Goal: Task Accomplishment & Management: Complete application form

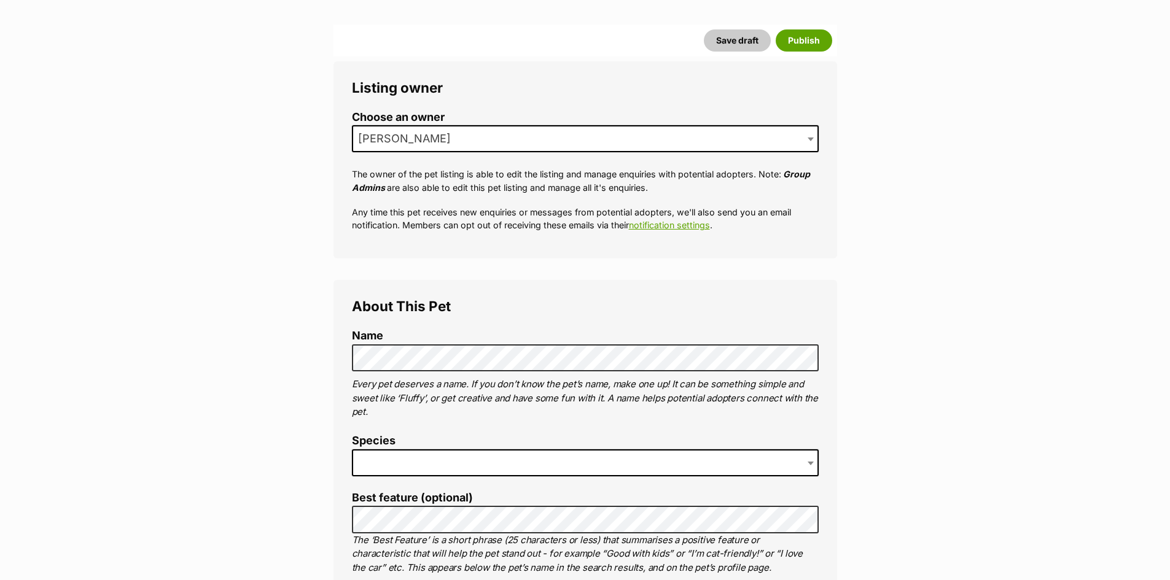
click at [392, 463] on span at bounding box center [585, 463] width 467 height 27
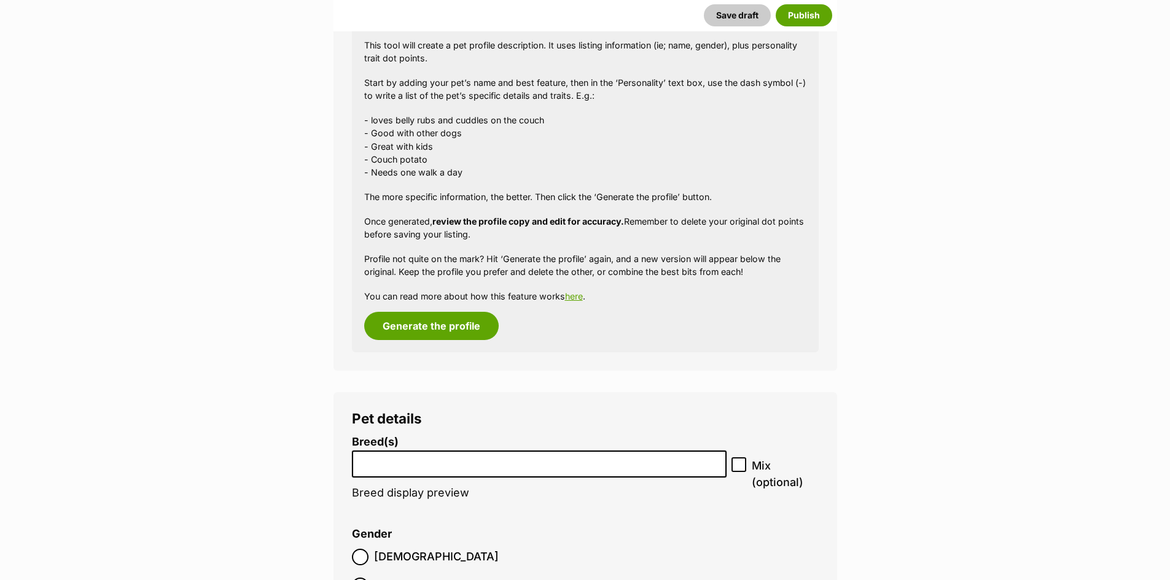
scroll to position [1335, 0]
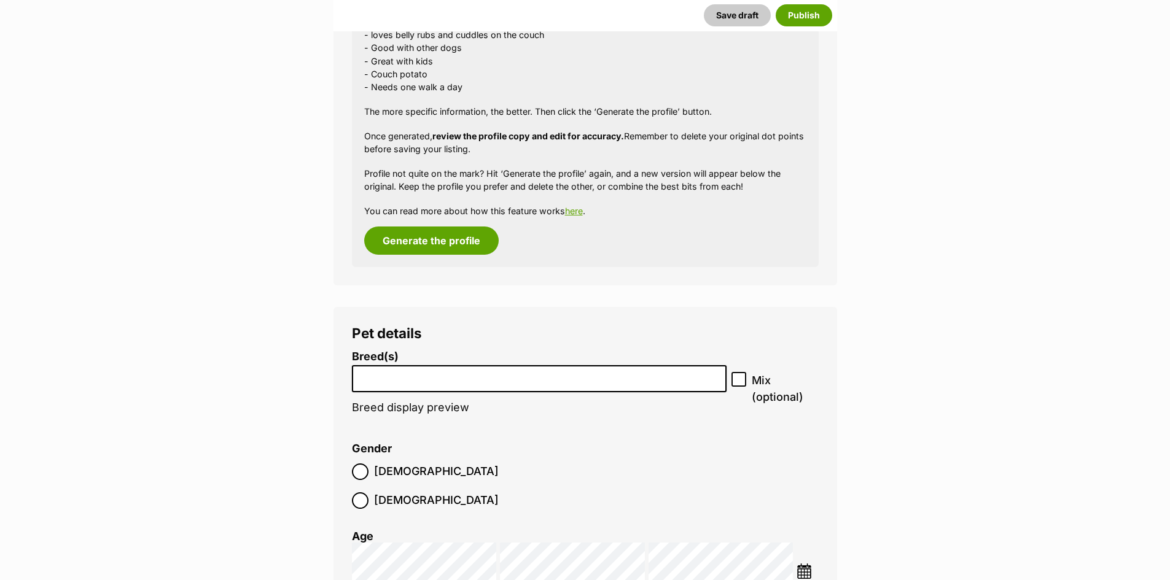
click at [391, 385] on li at bounding box center [539, 379] width 367 height 25
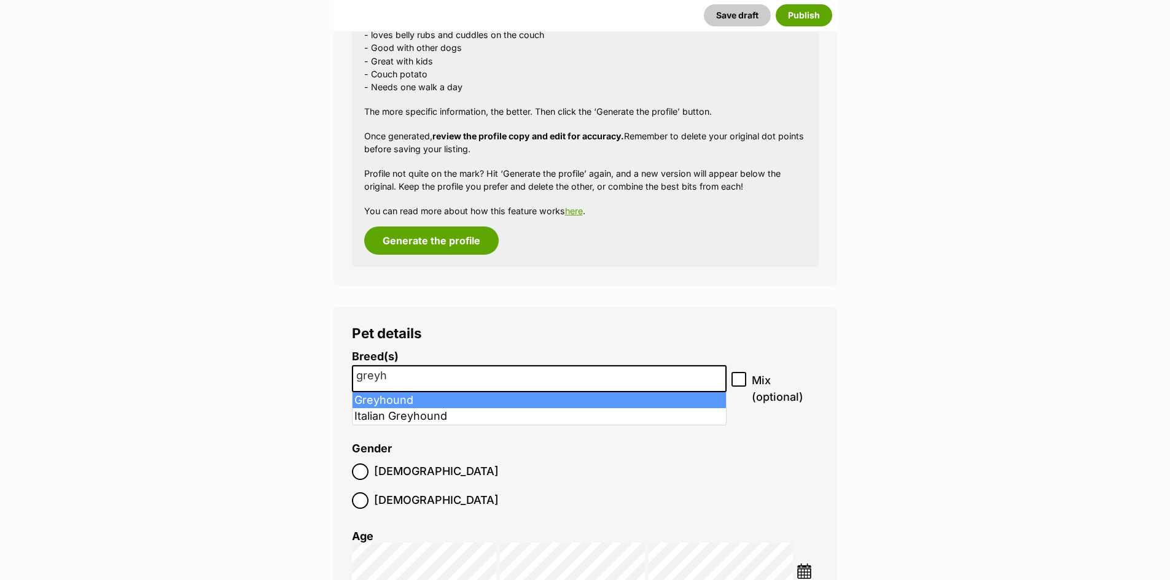
type input "greyh"
select select "101"
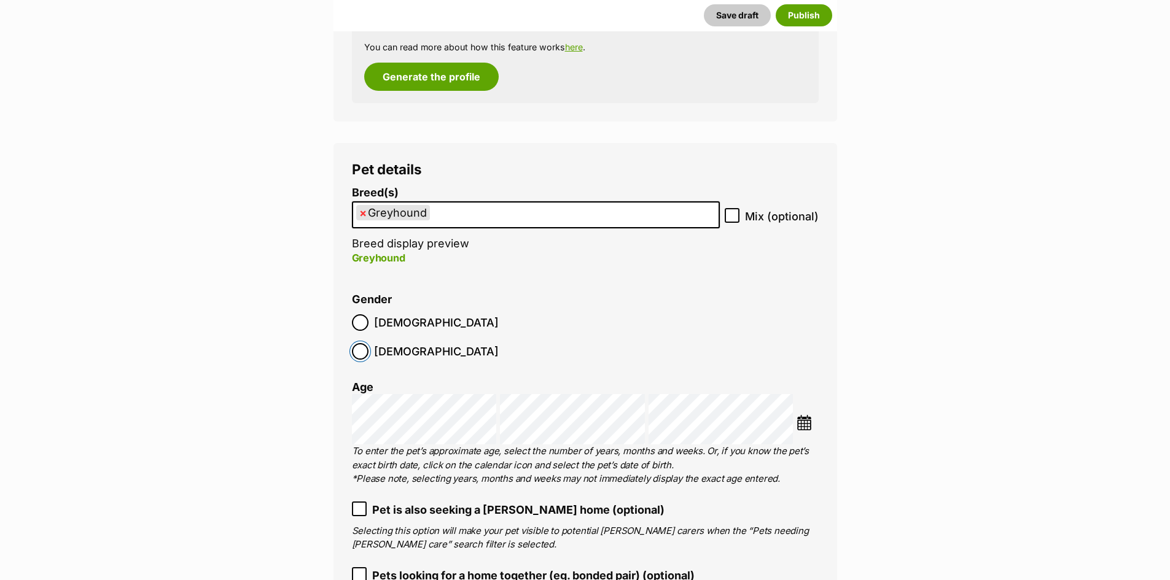
scroll to position [1519, 0]
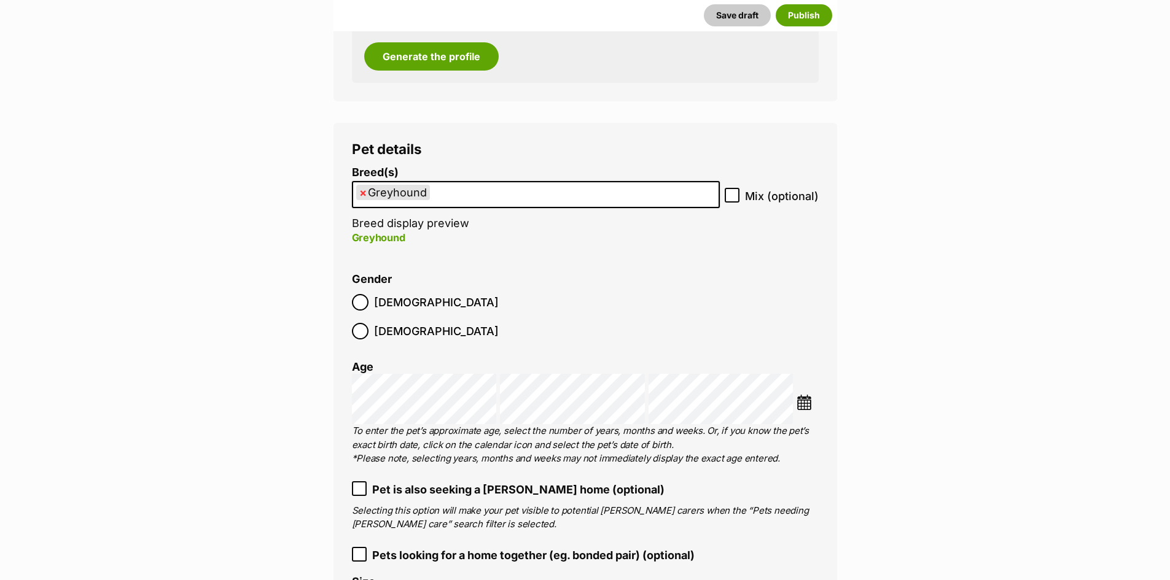
click at [813, 386] on div "Choose Date" at bounding box center [807, 400] width 21 height 28
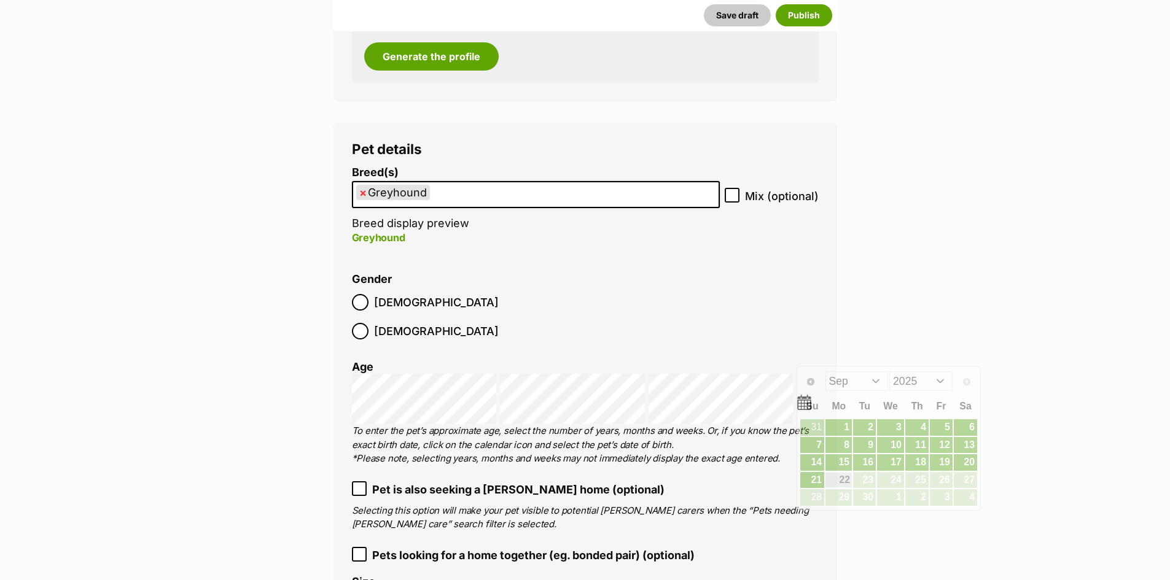
click at [812, 369] on div "Prev Next Jan Feb Mar Apr May Jun Jul Aug Sep 2015 2016 2017 2018 2019 2020 202…" at bounding box center [889, 380] width 178 height 25
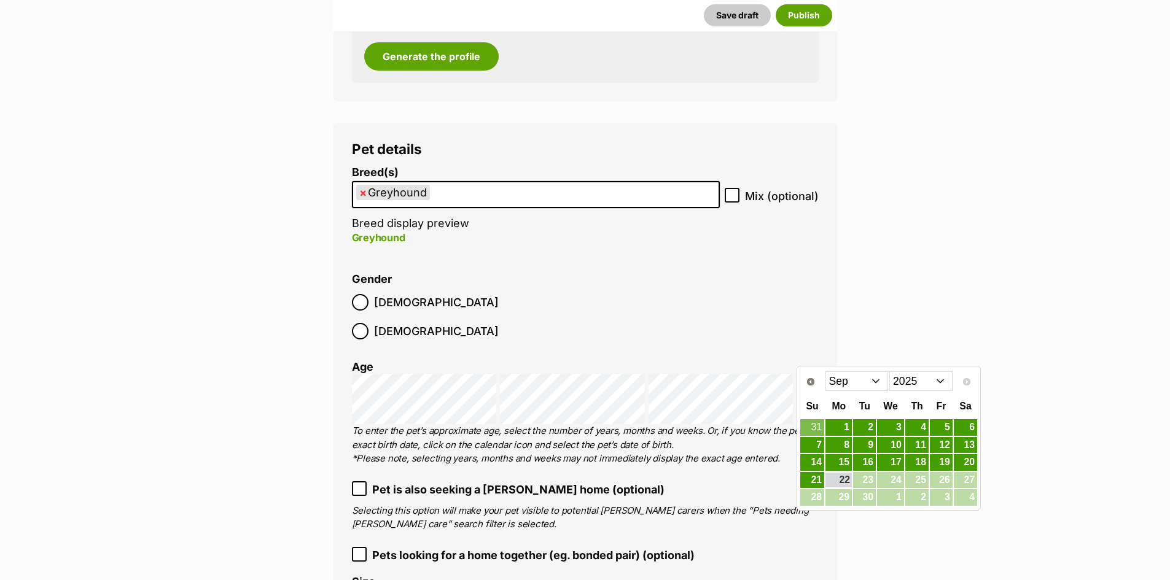
click at [927, 381] on select "2015 2016 2017 2018 2019 2020 2021 2022 2023 2024 2025" at bounding box center [920, 382] width 63 height 20
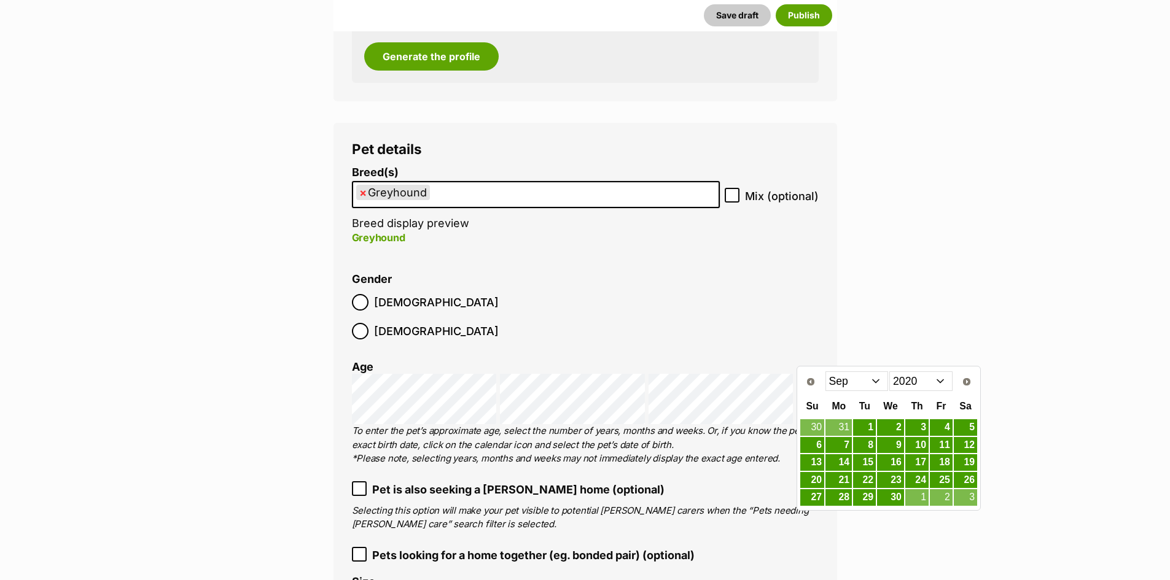
click at [885, 378] on select "Jan Feb Mar Apr May Jun Jul Aug Sep Oct Nov Dec" at bounding box center [856, 382] width 63 height 20
click at [813, 462] on link "15" at bounding box center [812, 462] width 24 height 15
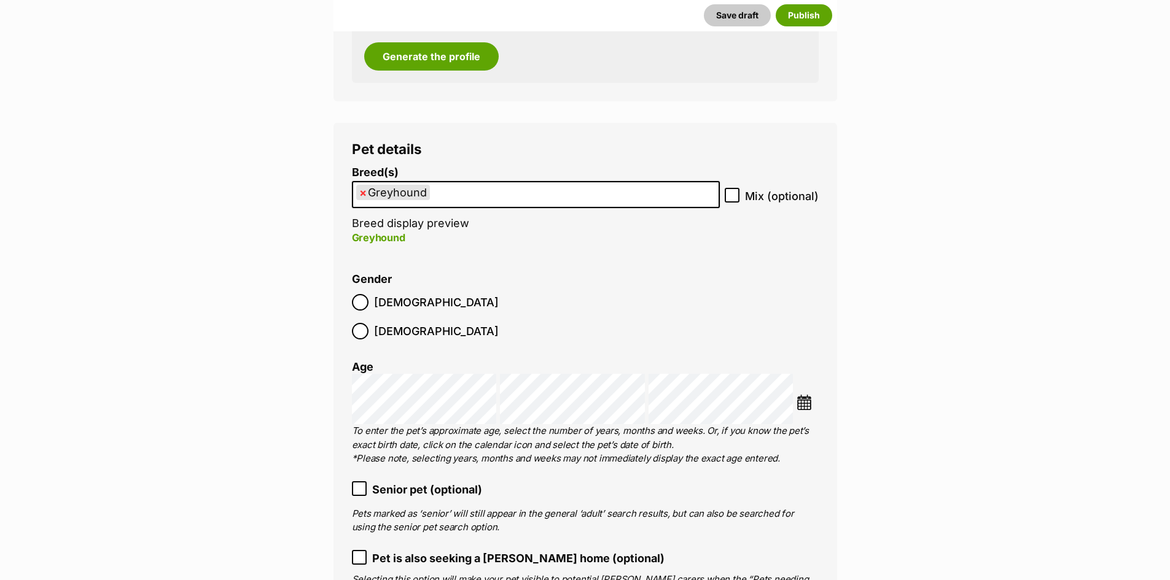
click at [813, 395] on li at bounding box center [807, 404] width 21 height 18
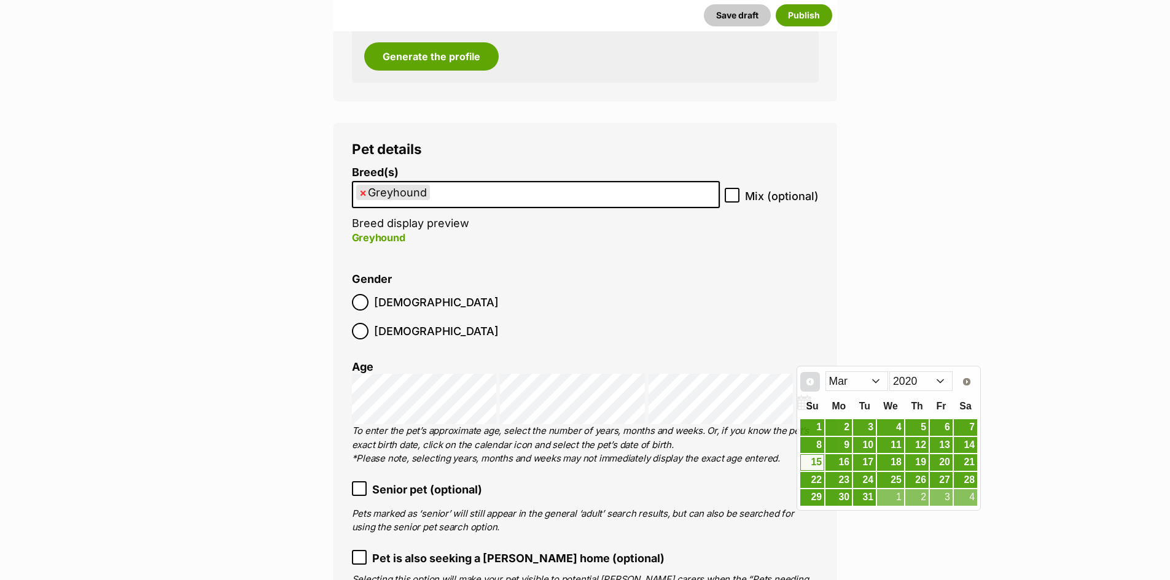
click at [806, 376] on link "Prev" at bounding box center [810, 382] width 20 height 20
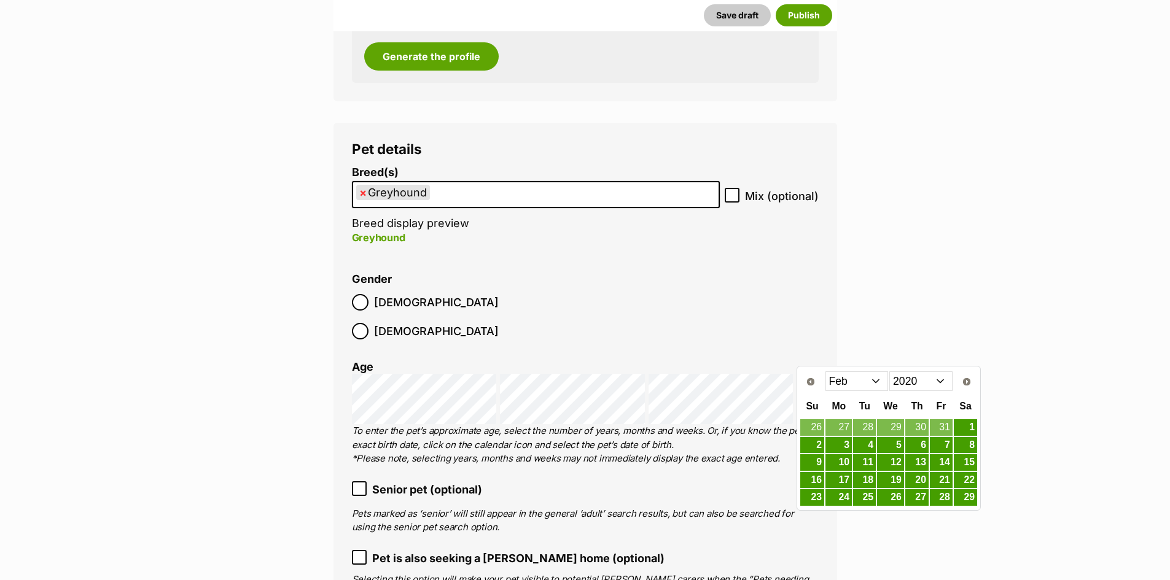
click at [878, 383] on select "Jan Feb Mar Apr May Jun Jul Aug Sep Oct Nov Dec" at bounding box center [856, 382] width 63 height 20
drag, startPoint x: 971, startPoint y: 446, endPoint x: 954, endPoint y: 438, distance: 18.4
click at [971, 446] on link "14" at bounding box center [965, 445] width 23 height 15
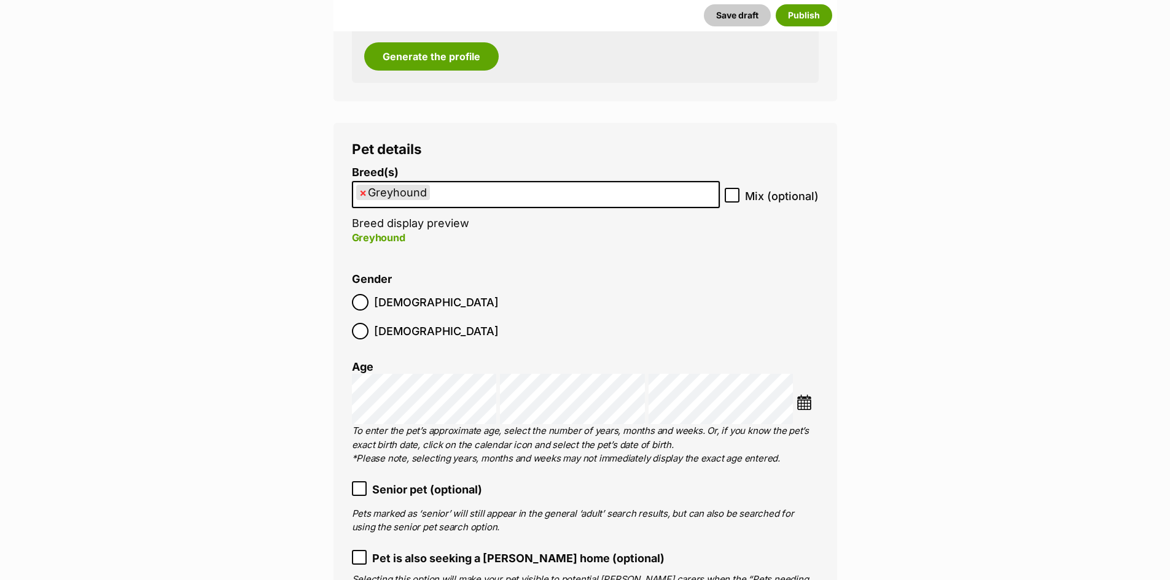
scroll to position [1703, 0]
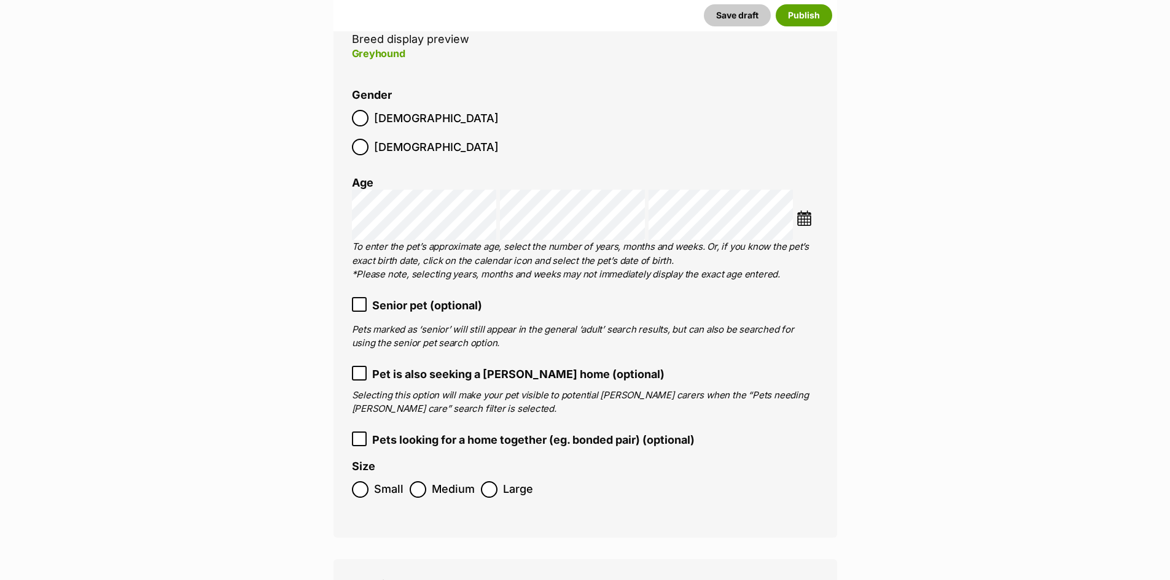
click at [476, 475] on ol "Small Medium Large" at bounding box center [585, 489] width 467 height 29
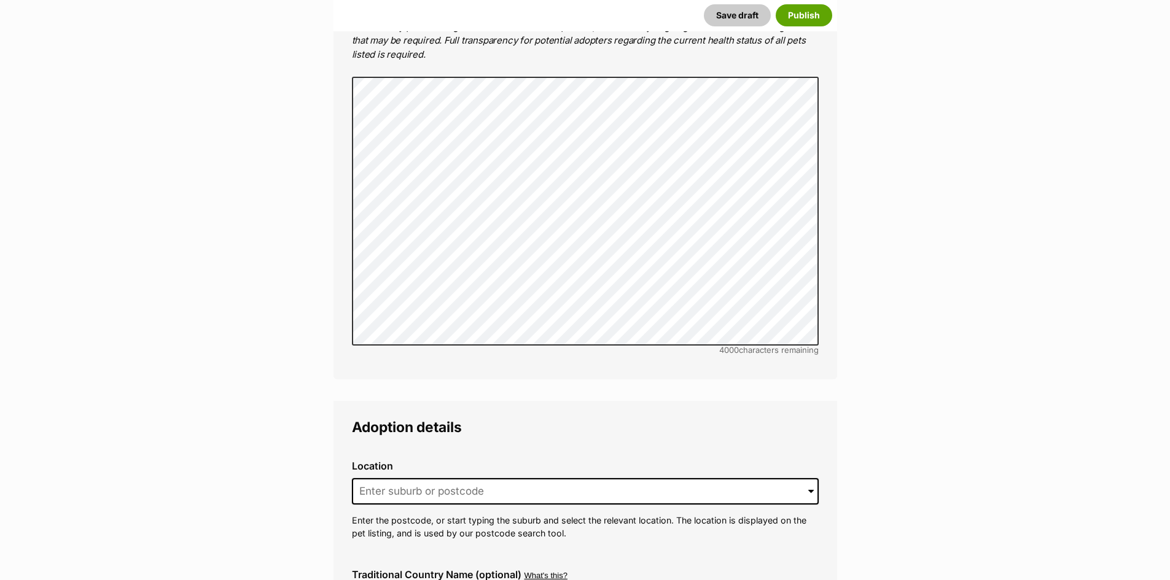
scroll to position [2686, 0]
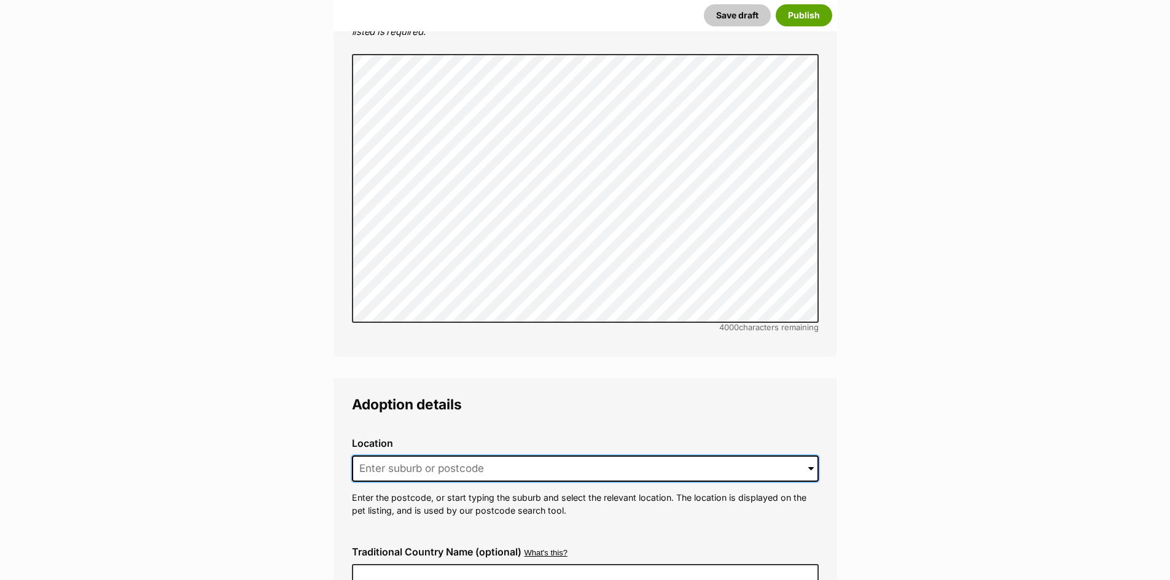
click at [433, 456] on input at bounding box center [585, 469] width 467 height 27
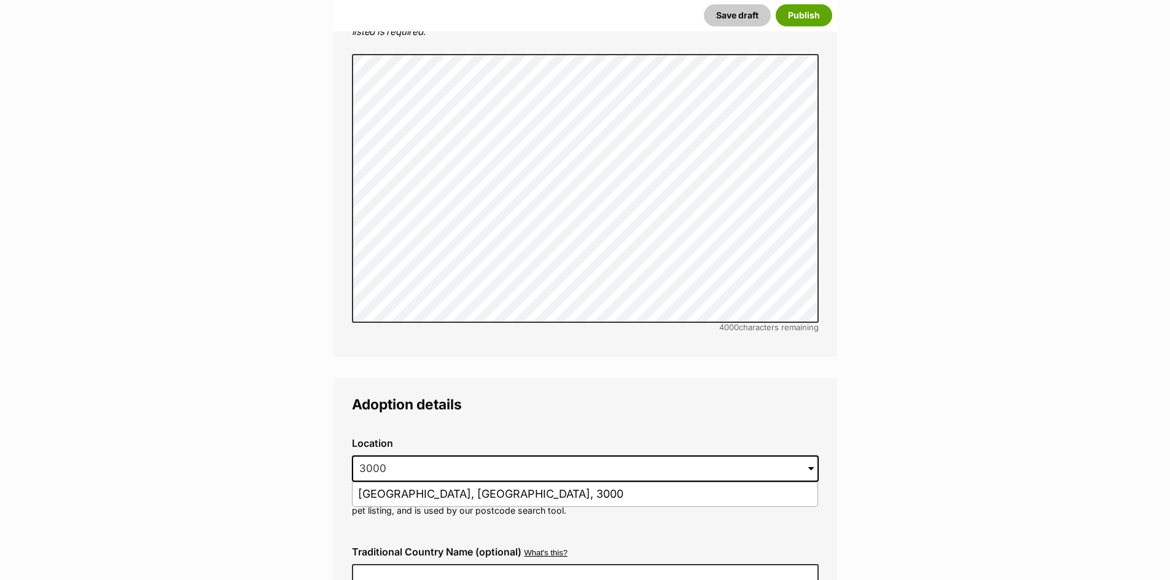
click at [453, 491] on p "Enter the postcode, or start typing the suburb and select the relevant location…" at bounding box center [585, 504] width 467 height 26
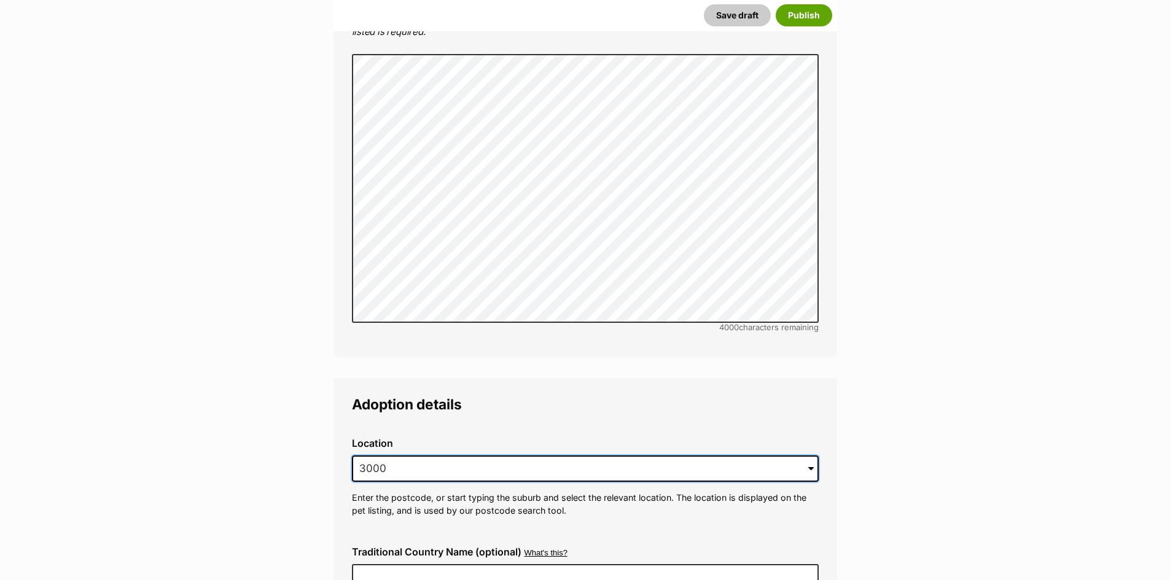
click at [458, 456] on input "3000" at bounding box center [585, 469] width 467 height 27
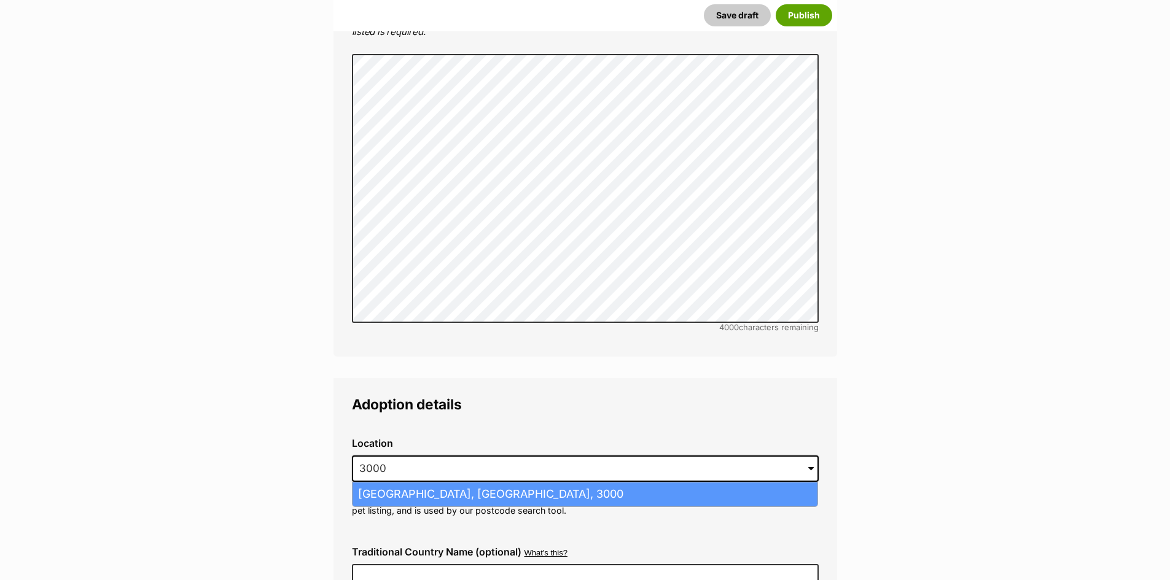
click at [442, 483] on li "Melbourne, Victoria, 3000" at bounding box center [585, 495] width 465 height 24
type input "Melbourne, Victoria, 3000"
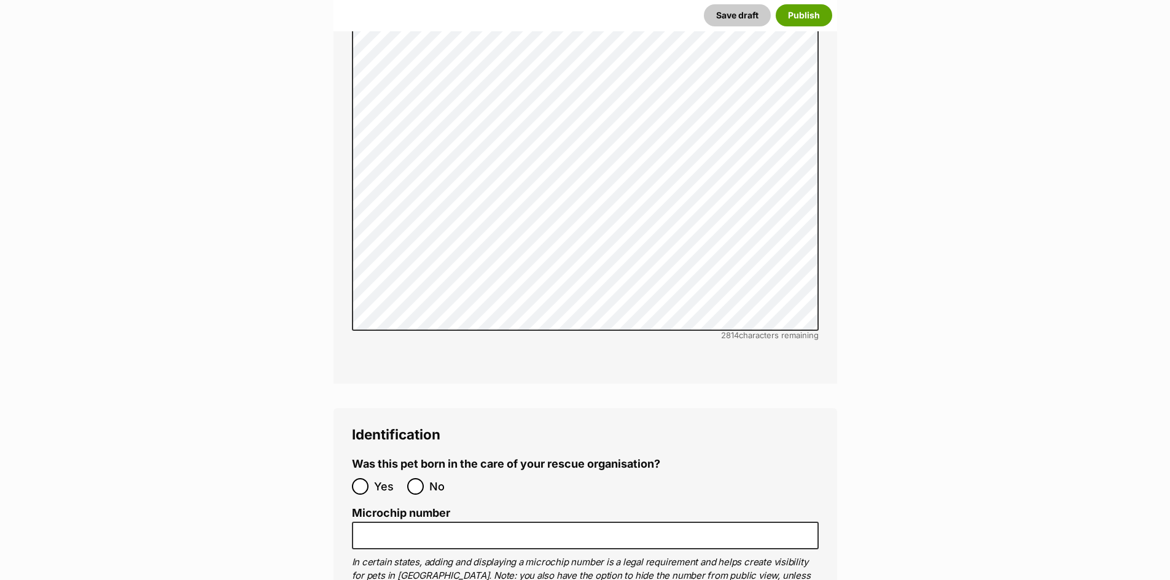
scroll to position [3852, 0]
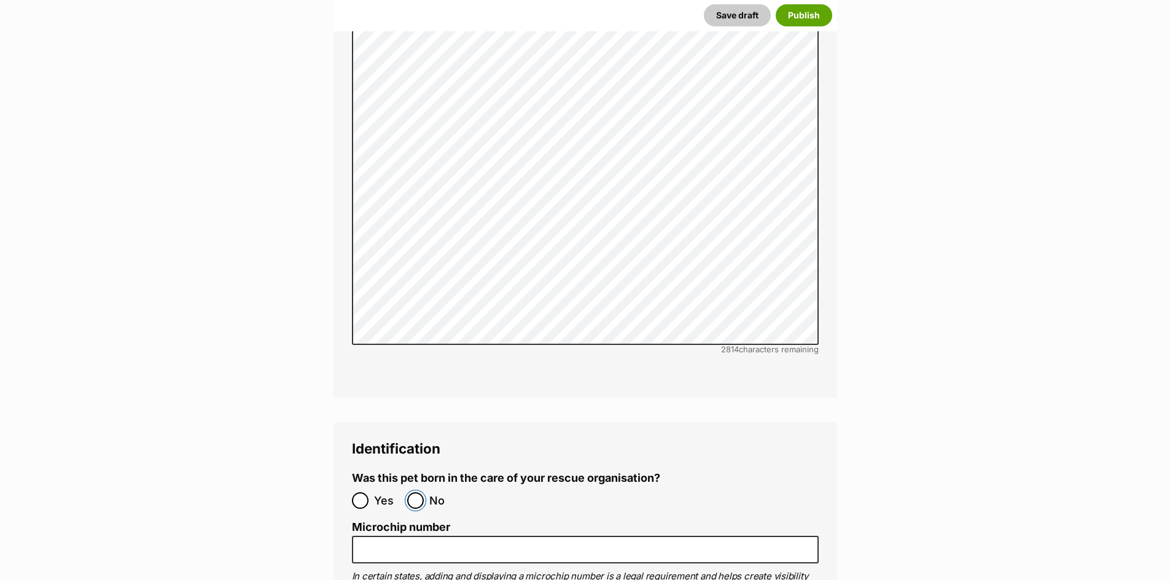
drag, startPoint x: 415, startPoint y: 426, endPoint x: 469, endPoint y: 317, distance: 121.7
click at [415, 493] on input "No" at bounding box center [415, 501] width 17 height 17
radio input "true"
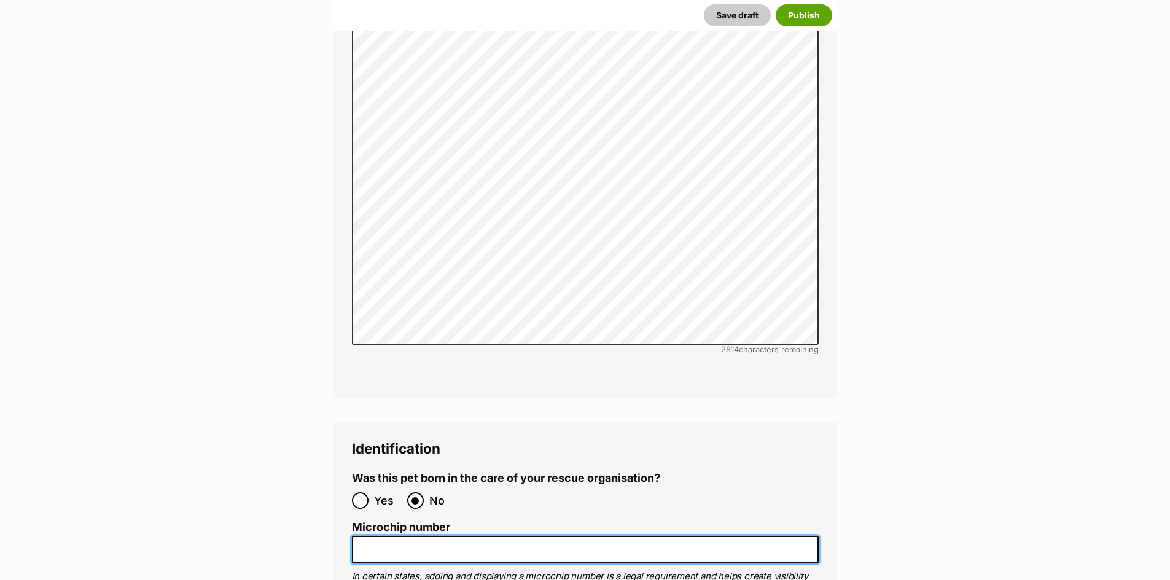
click at [408, 536] on input "Microchip number" at bounding box center [585, 550] width 467 height 28
paste input "956000013078859"
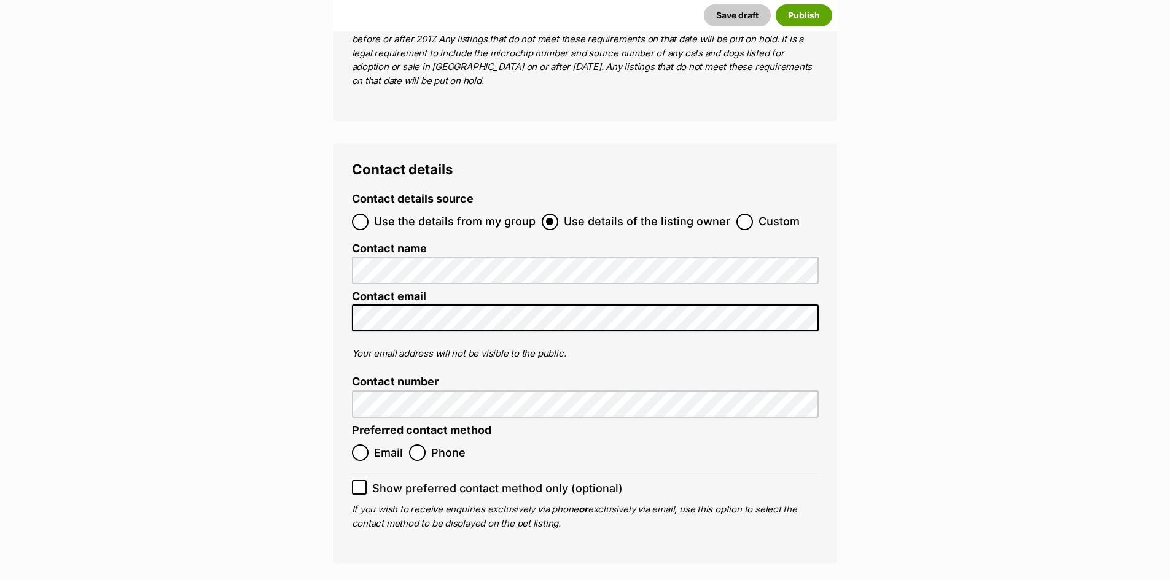
scroll to position [4774, 0]
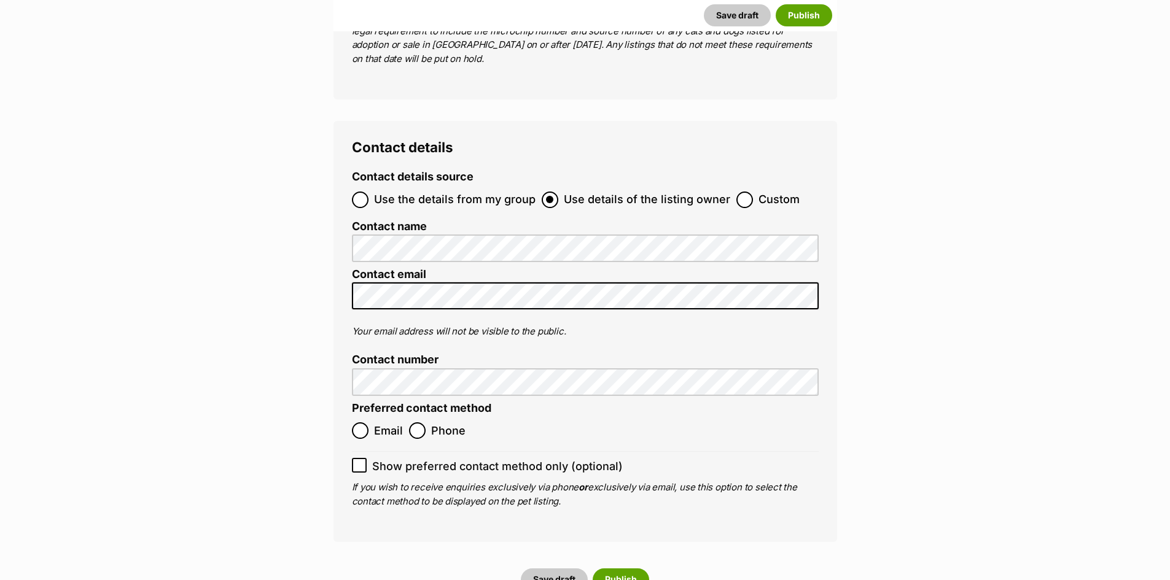
type input "956000013078859"
click at [364, 423] on input "Email" at bounding box center [360, 431] width 17 height 17
radio input "true"
click at [623, 569] on button "Publish" at bounding box center [621, 580] width 57 height 22
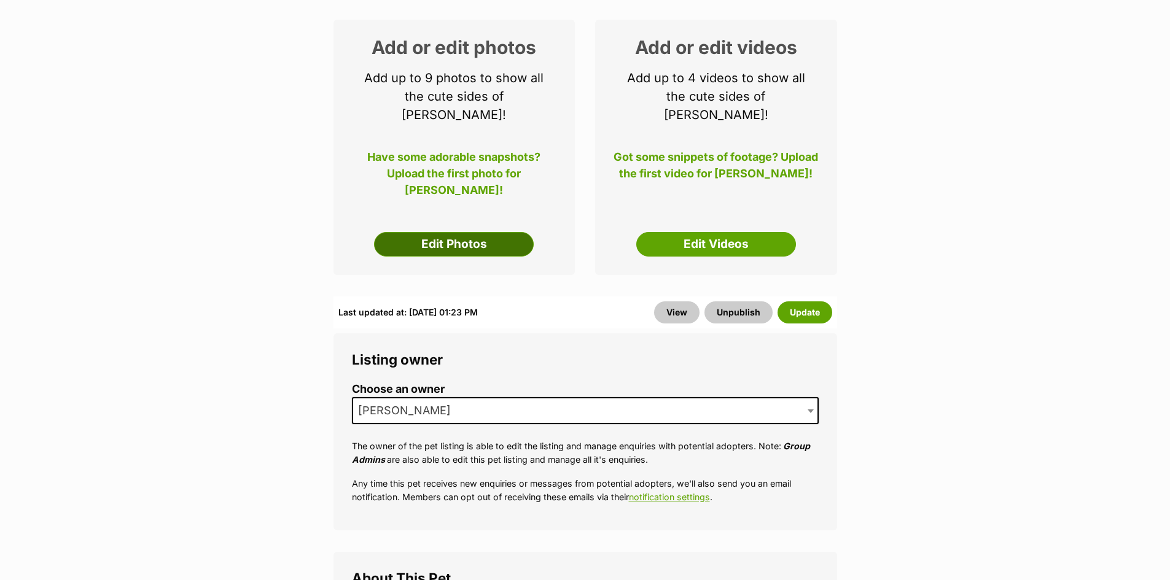
scroll to position [123, 0]
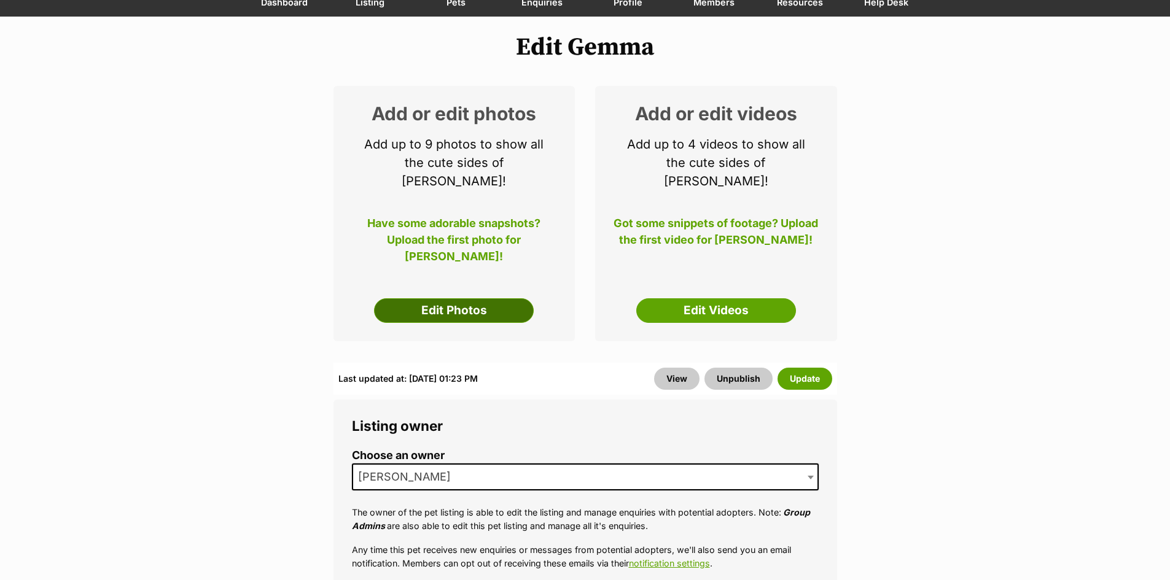
click at [437, 298] on link "Edit Photos" at bounding box center [454, 310] width 160 height 25
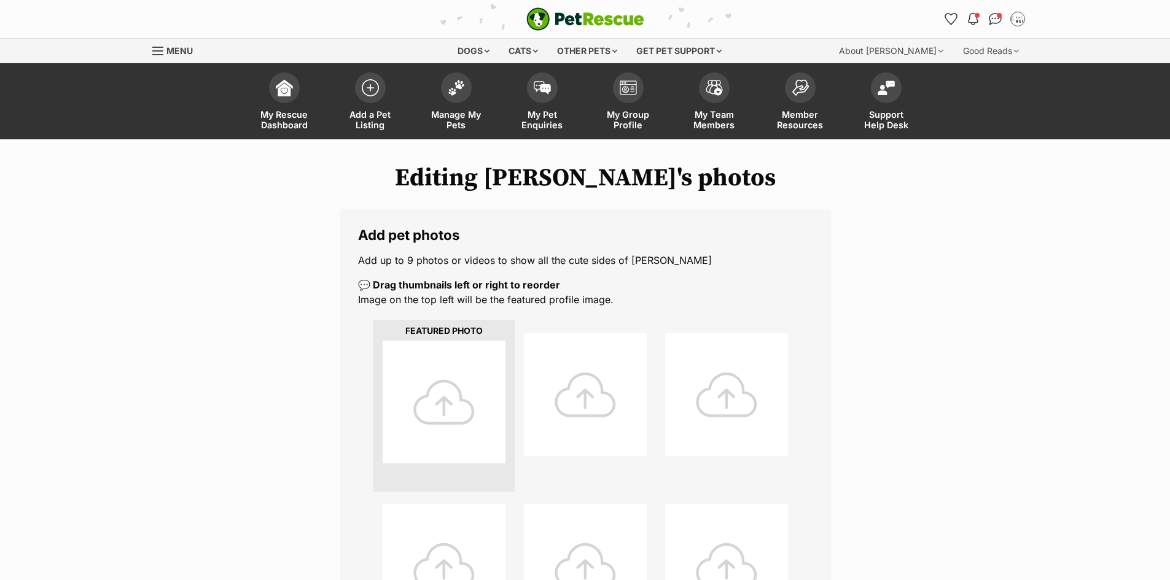
click at [432, 375] on div at bounding box center [444, 402] width 123 height 123
click at [463, 388] on div at bounding box center [444, 402] width 123 height 123
click at [418, 421] on div at bounding box center [444, 402] width 123 height 123
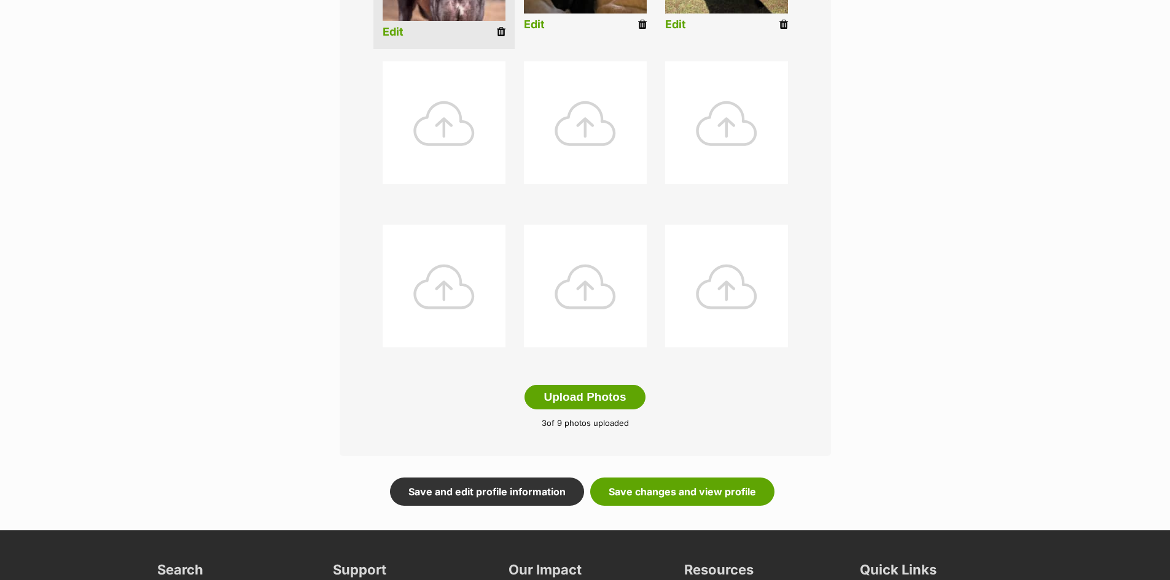
scroll to position [430, 0]
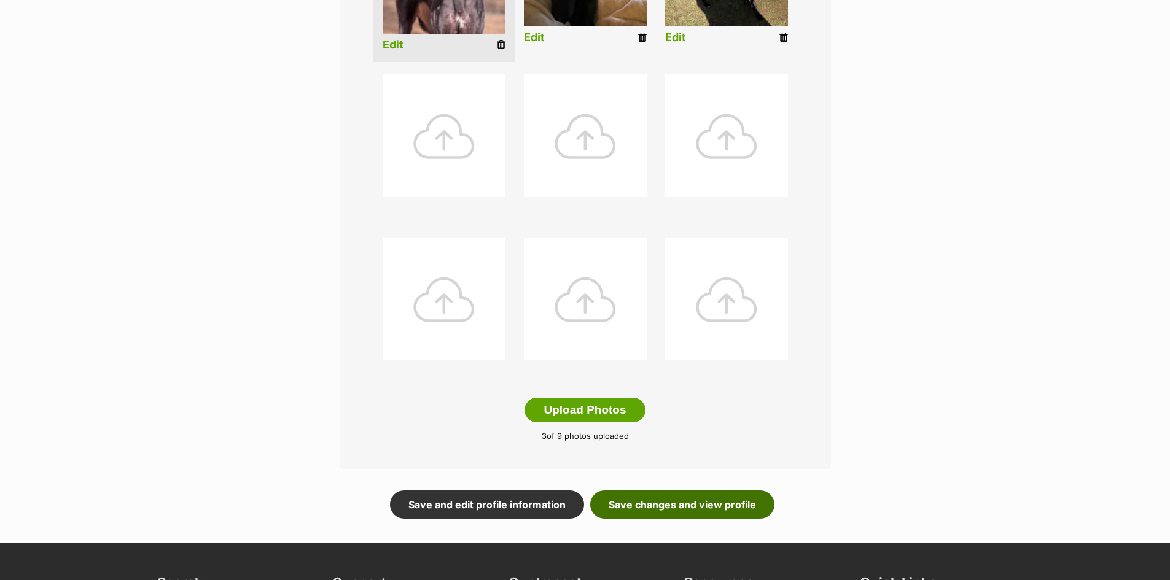
click at [637, 511] on link "Save changes and view profile" at bounding box center [682, 505] width 184 height 28
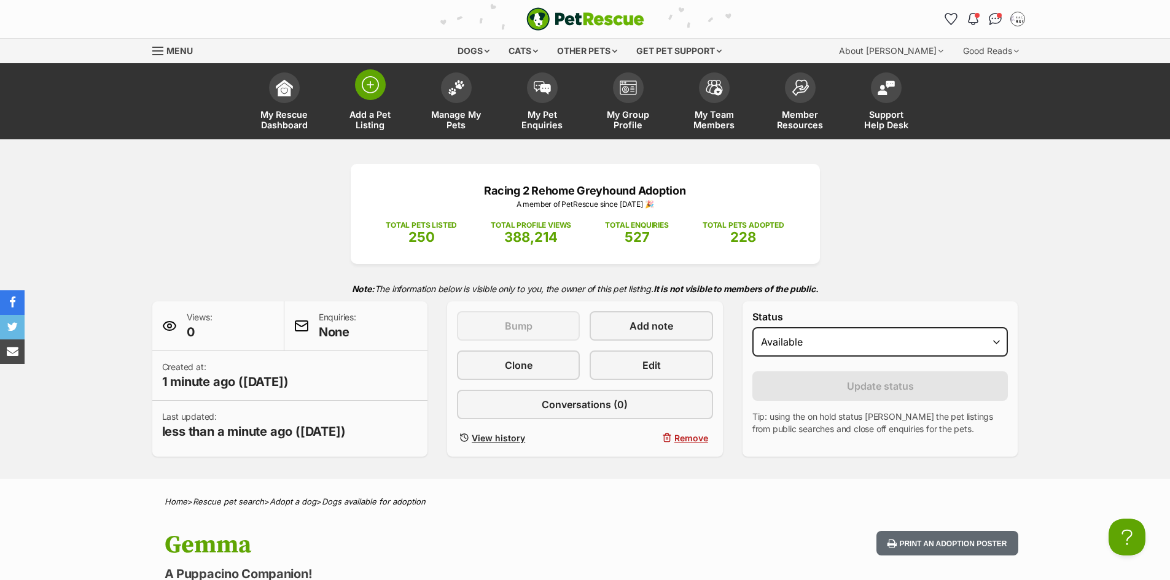
drag, startPoint x: 378, startPoint y: 100, endPoint x: 376, endPoint y: 74, distance: 25.9
click at [378, 99] on link "Add a Pet Listing" at bounding box center [370, 102] width 86 height 73
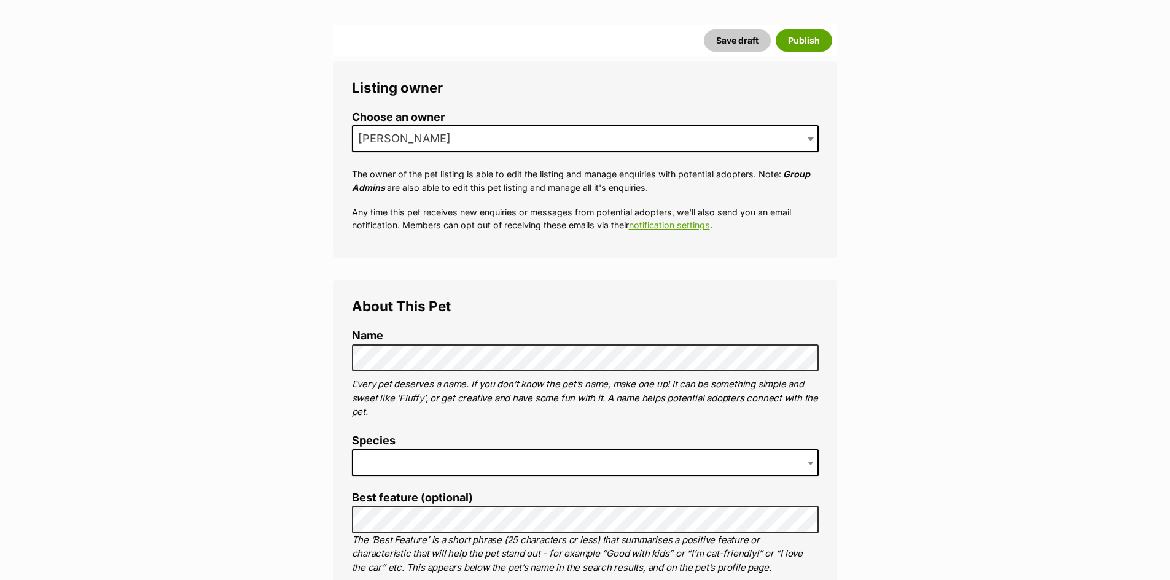
click at [430, 467] on span at bounding box center [585, 463] width 467 height 27
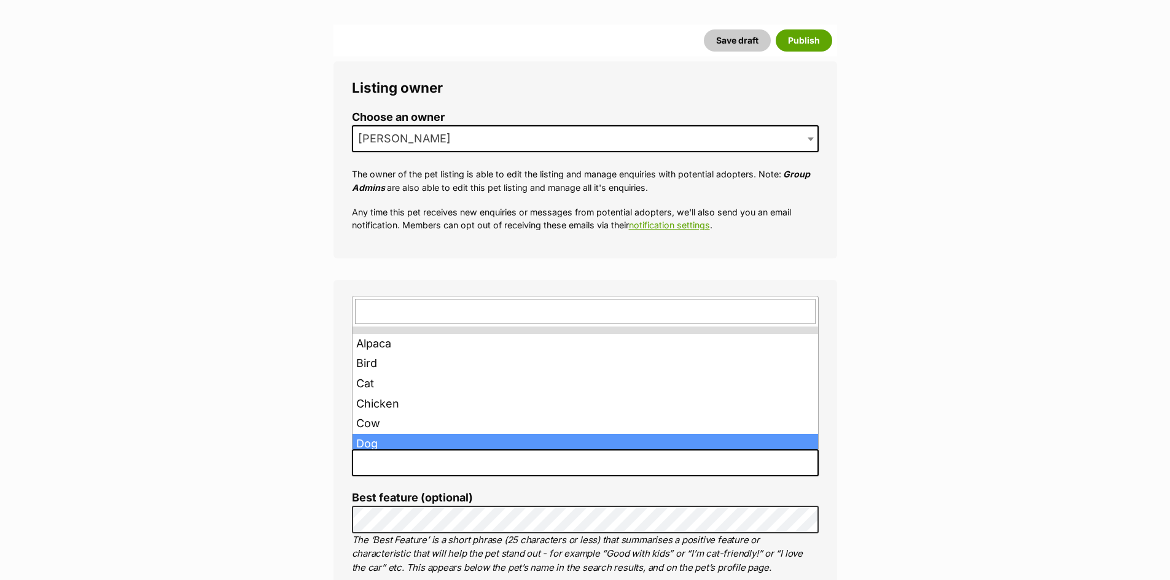
click at [398, 451] on span at bounding box center [585, 463] width 467 height 27
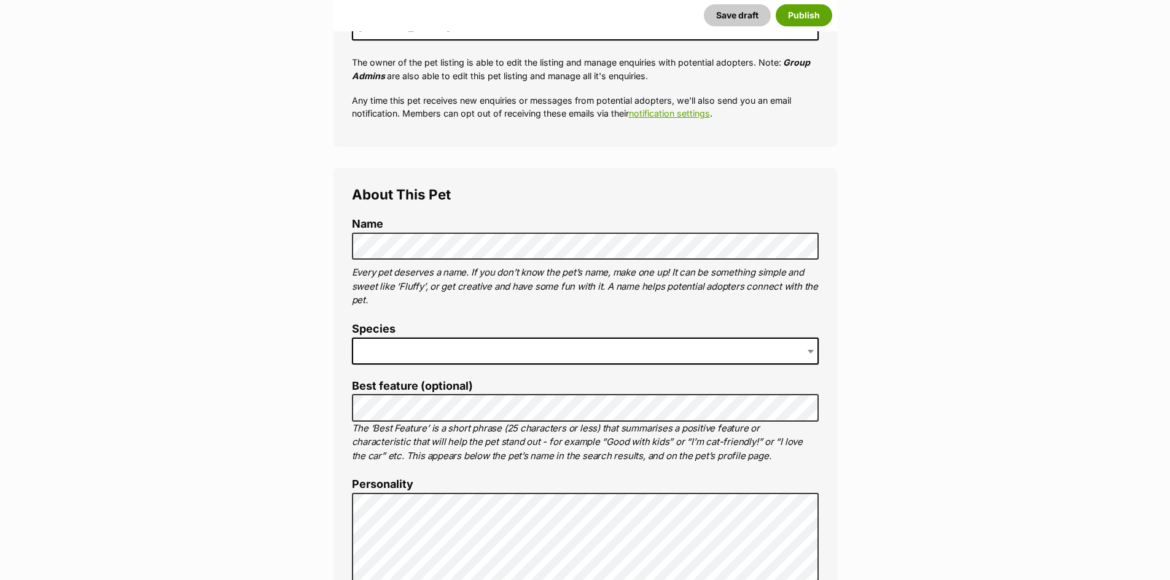
scroll to position [307, 0]
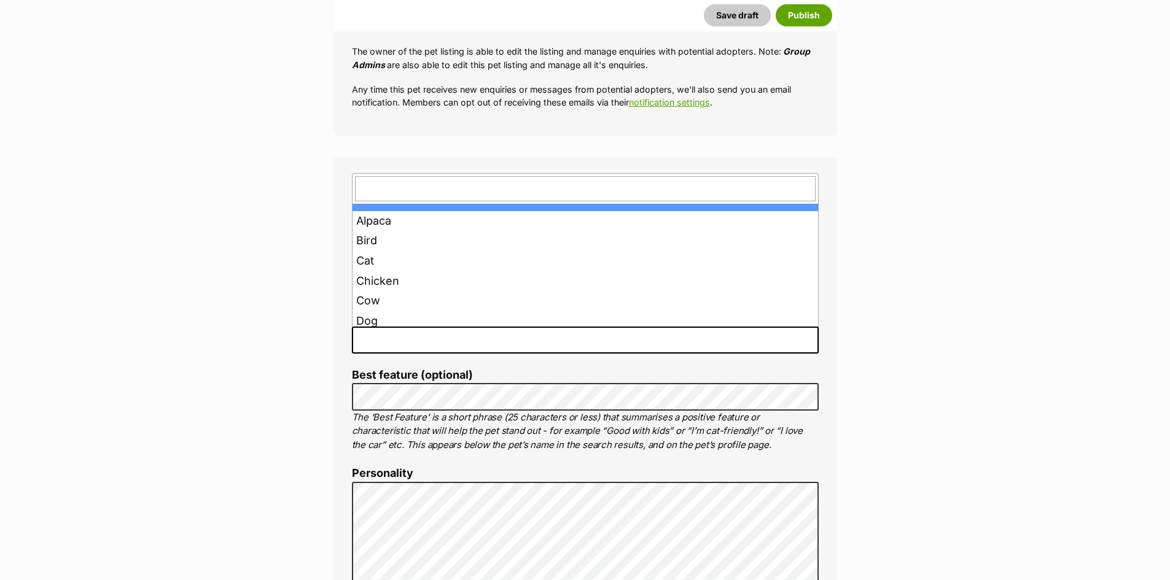
click at [396, 338] on span at bounding box center [585, 340] width 467 height 27
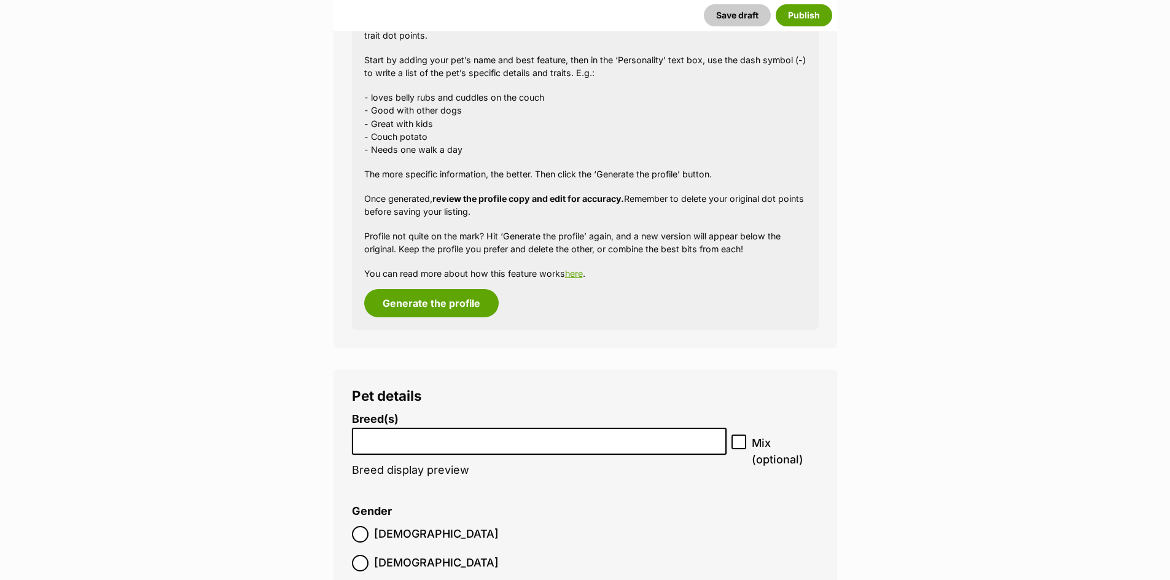
scroll to position [1336, 0]
click at [419, 442] on input "search" at bounding box center [539, 437] width 367 height 13
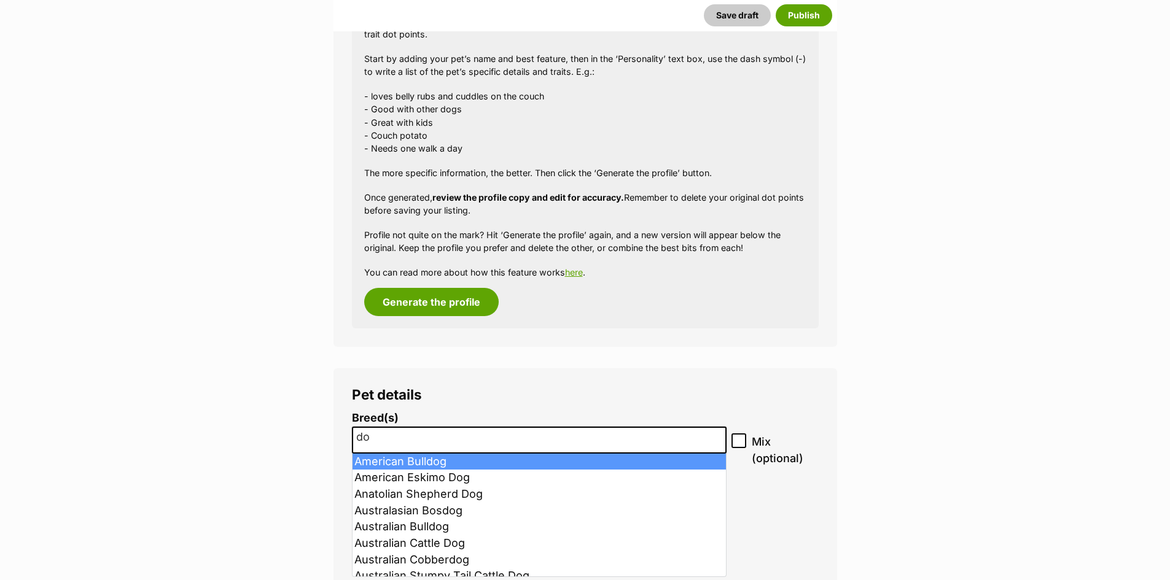
type input "d"
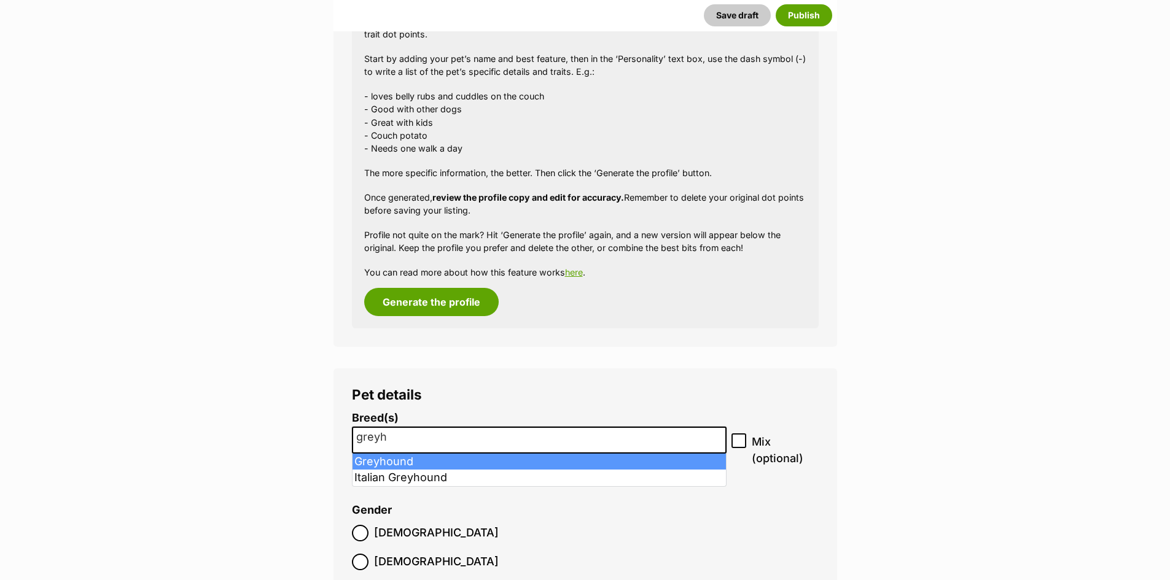
type input "greyh"
select select "101"
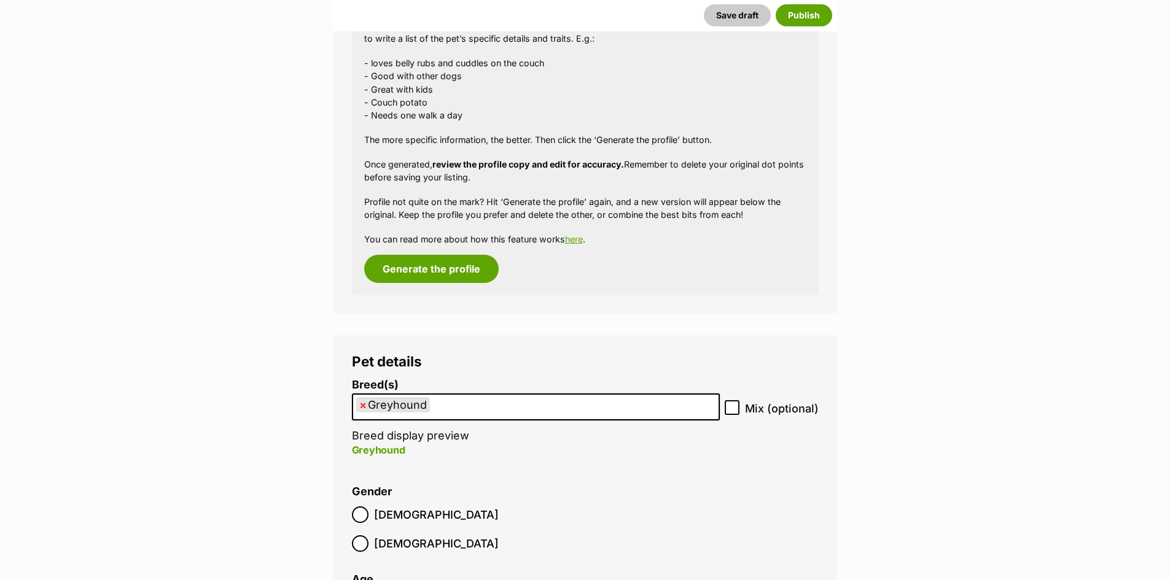
scroll to position [1521, 0]
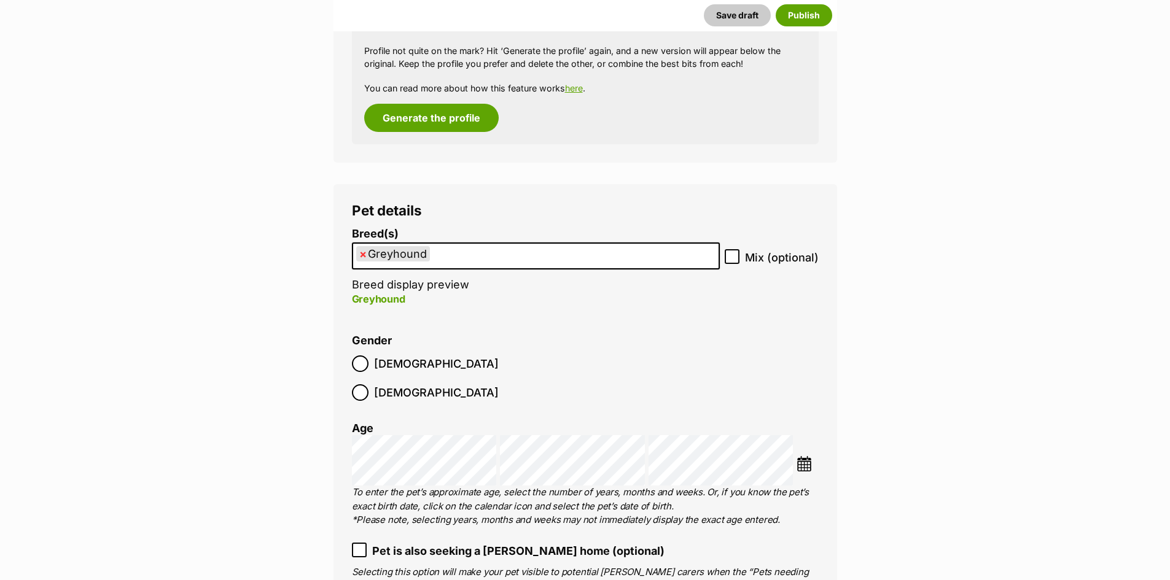
click at [809, 456] on img at bounding box center [804, 463] width 15 height 15
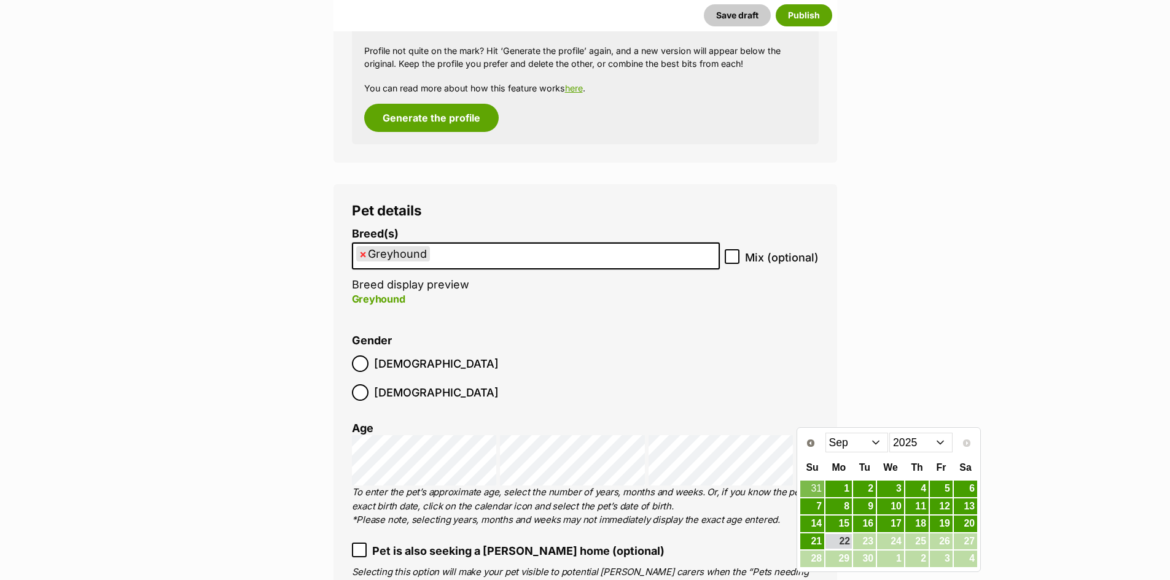
click at [927, 444] on select "2015 2016 2017 2018 2019 2020 2021 2022 2023 2024 2025" at bounding box center [920, 443] width 63 height 20
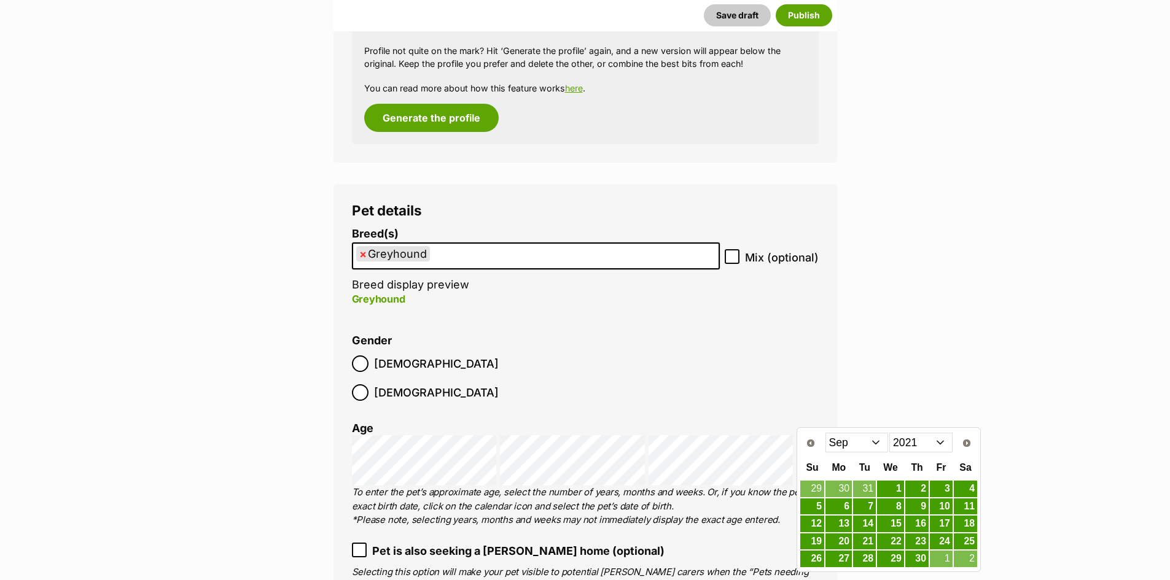
drag, startPoint x: 855, startPoint y: 448, endPoint x: 859, endPoint y: 434, distance: 14.6
click at [854, 448] on select "Jan Feb Mar Apr May Jun Jul Aug Sep Oct Nov Dec" at bounding box center [856, 443] width 63 height 20
click at [867, 524] on link "14" at bounding box center [864, 523] width 23 height 15
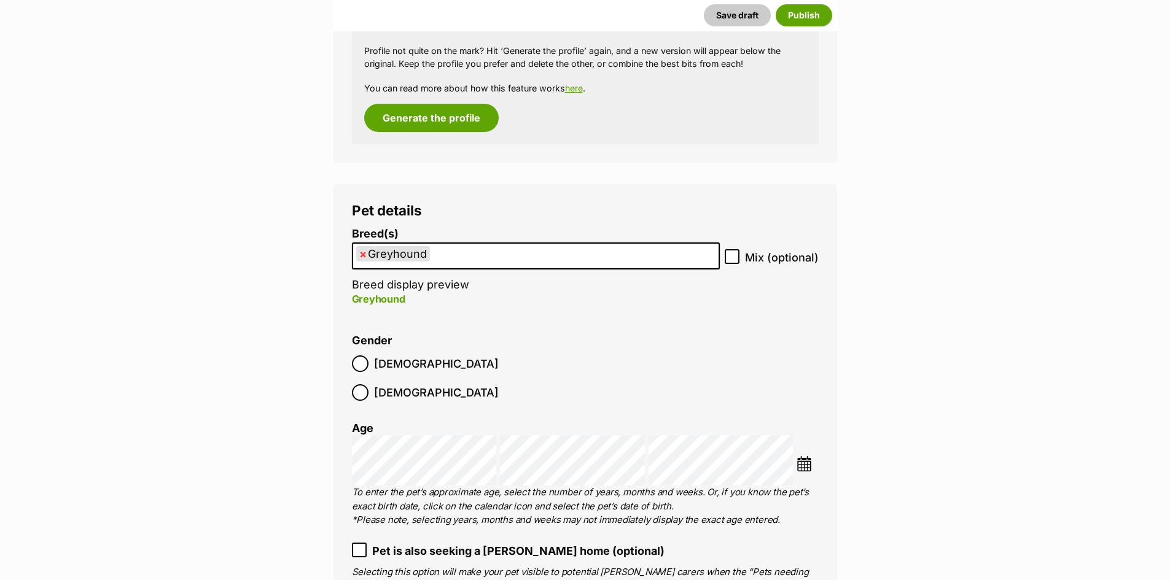
click at [757, 368] on li "Gender Male Female" at bounding box center [585, 371] width 467 height 72
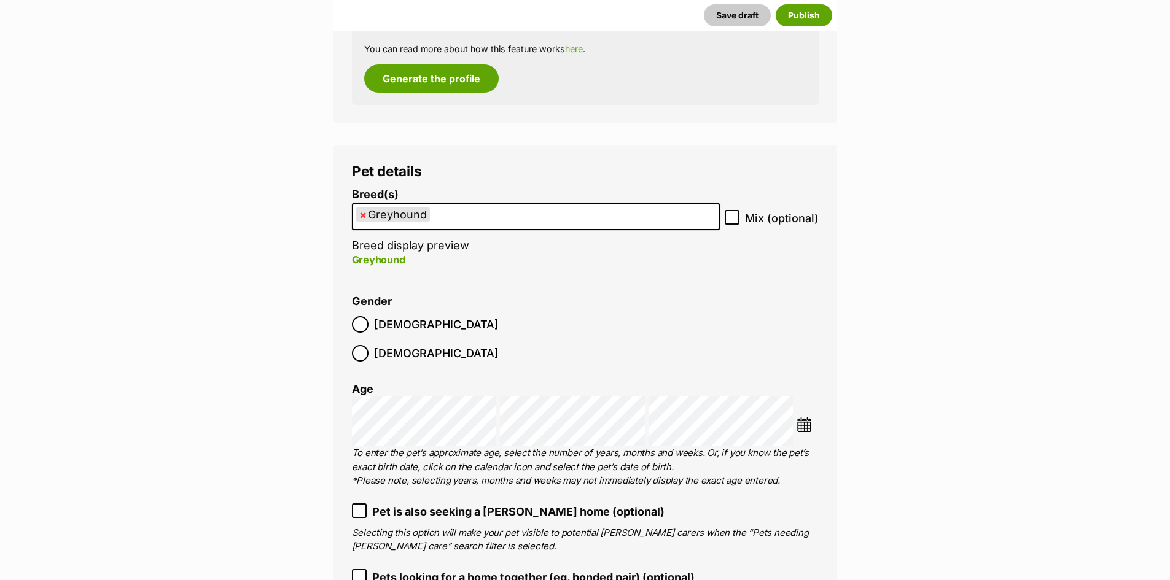
scroll to position [1766, 0]
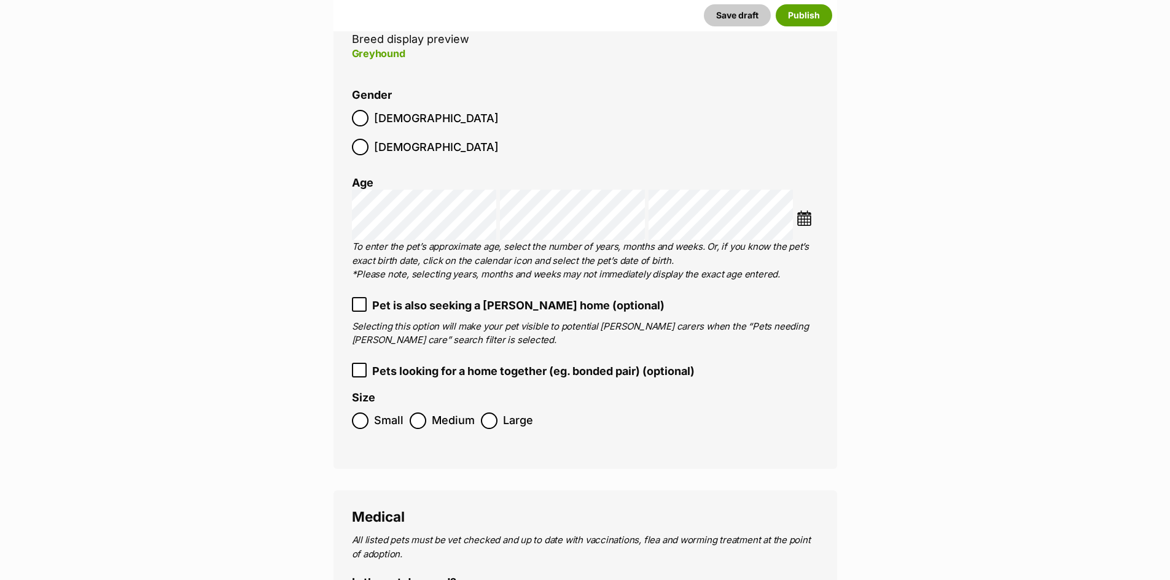
click at [503, 413] on span "Large" at bounding box center [518, 421] width 30 height 17
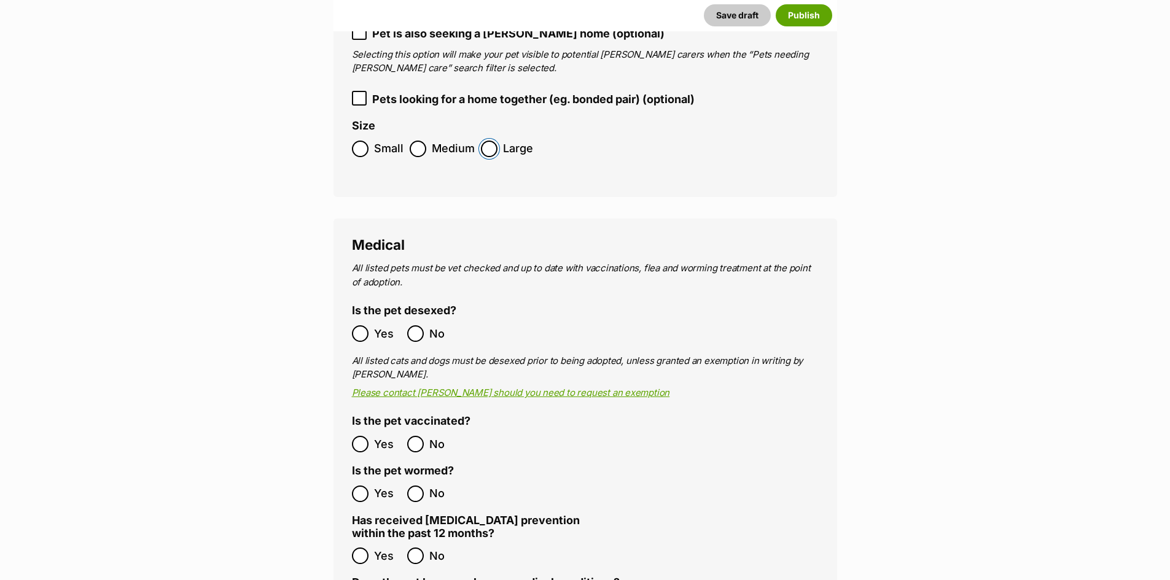
scroll to position [2135, 0]
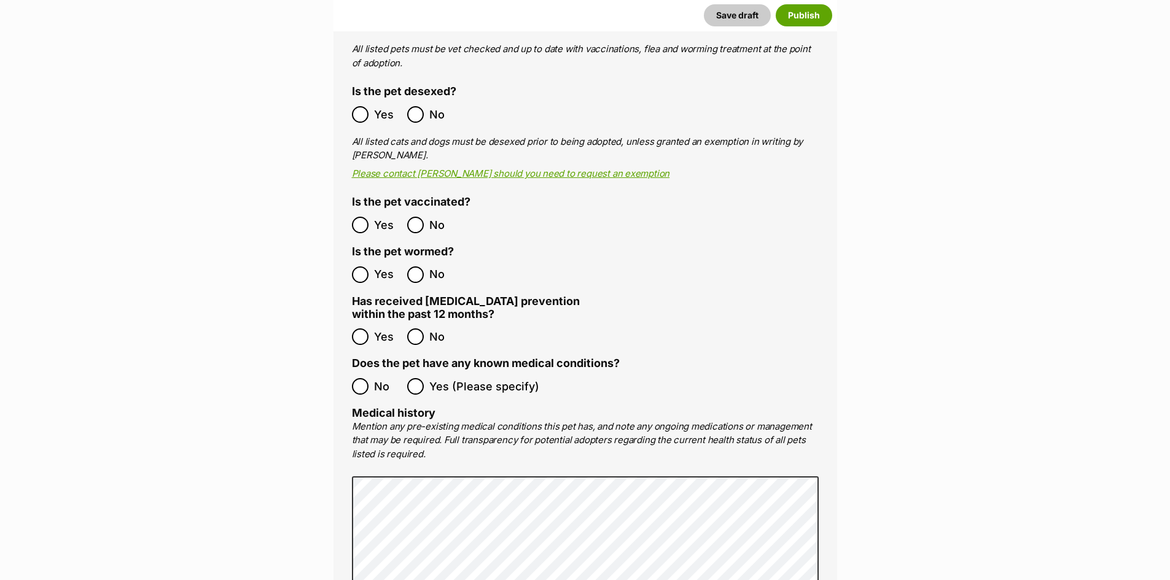
click at [360, 372] on ol "No Yes (Please specify)" at bounding box center [585, 386] width 467 height 29
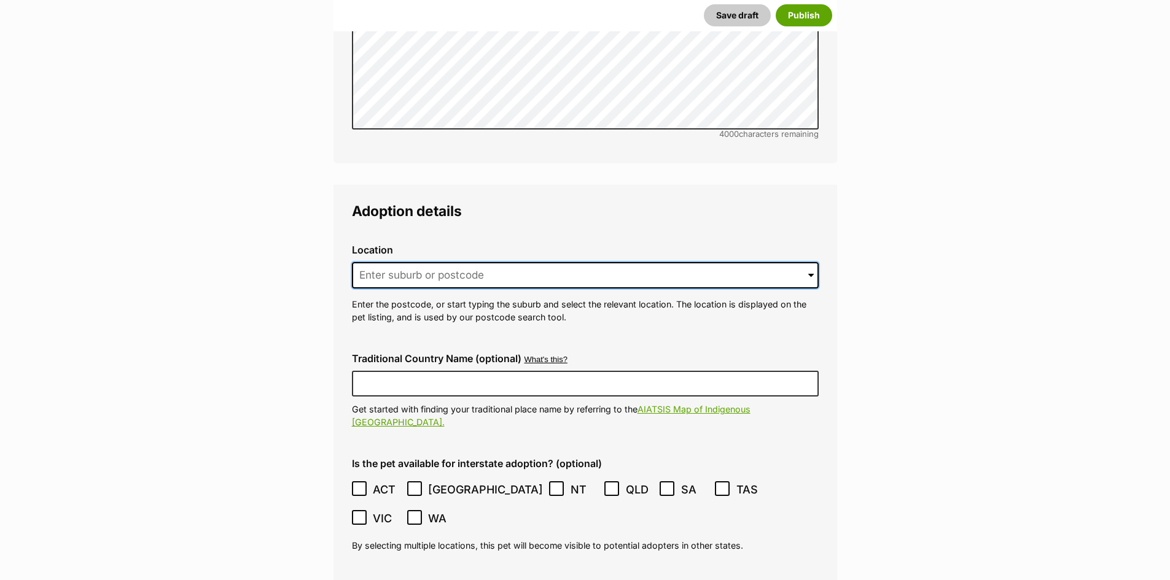
scroll to position [2995, 0]
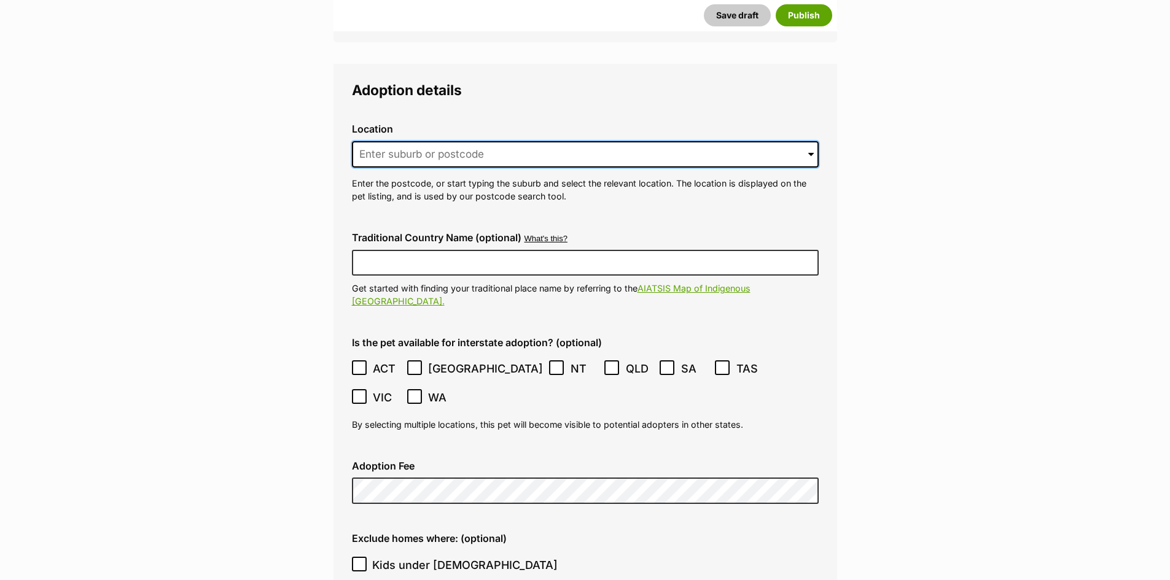
drag, startPoint x: 402, startPoint y: 365, endPoint x: 378, endPoint y: 129, distance: 237.1
click at [380, 141] on input at bounding box center [585, 154] width 467 height 27
click at [378, 141] on input at bounding box center [585, 154] width 467 height 27
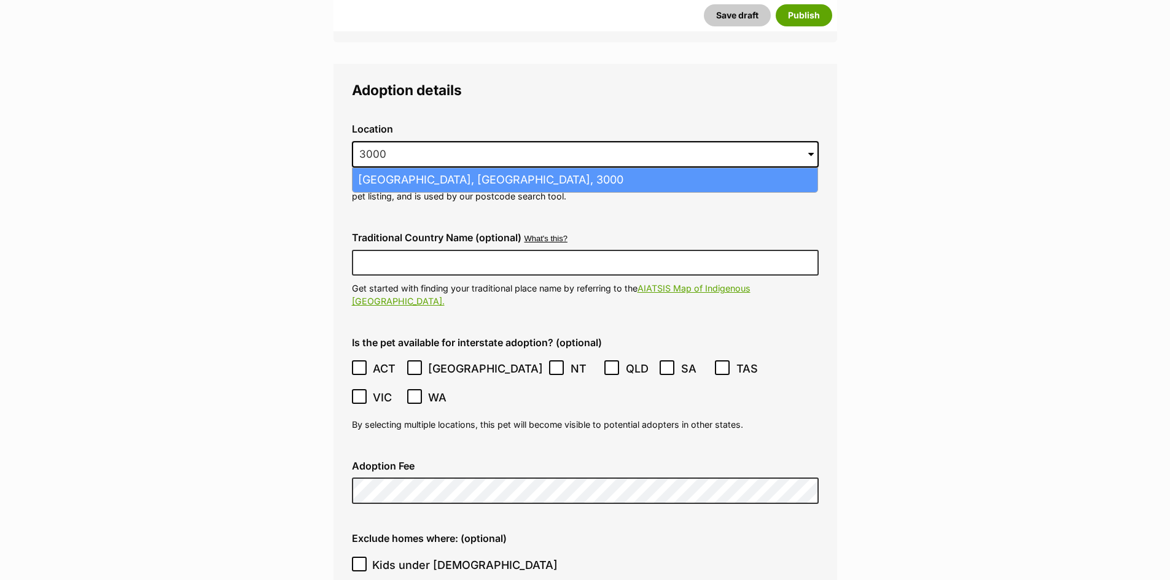
click at [385, 168] on li "Melbourne, Victoria, 3000" at bounding box center [585, 180] width 465 height 24
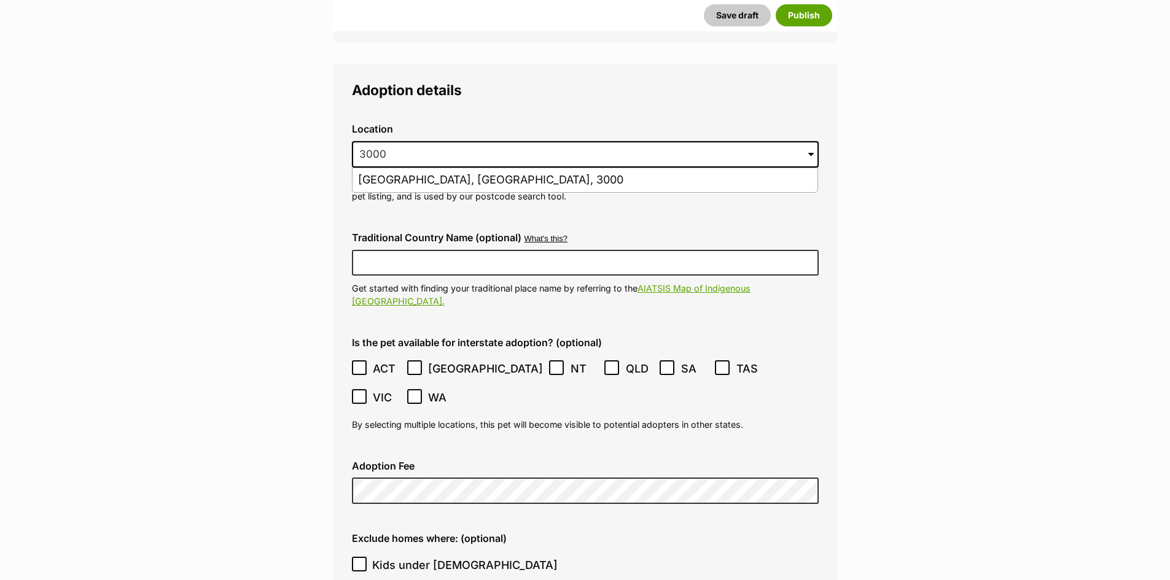
type input "Melbourne, Victoria, 3000"
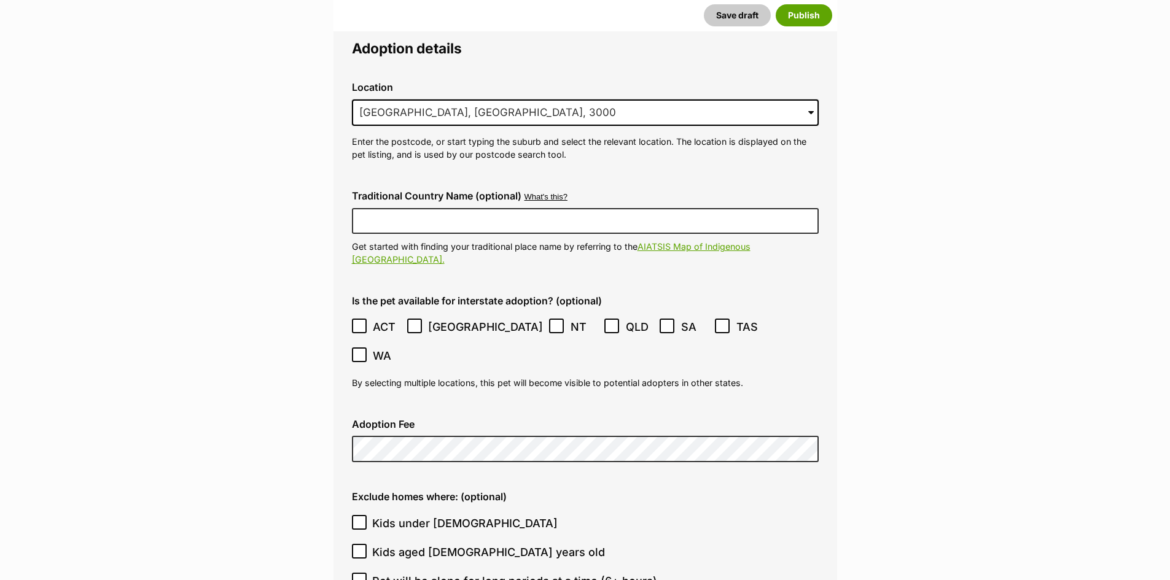
scroll to position [3117, 0]
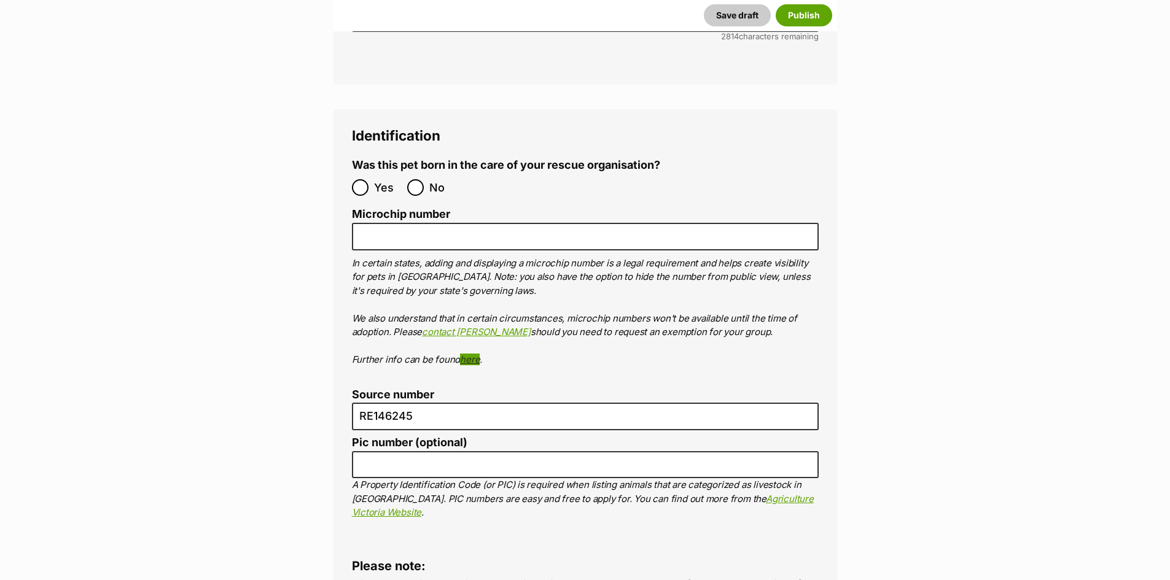
scroll to position [4161, 0]
click at [416, 178] on input "No" at bounding box center [415, 186] width 17 height 17
radio input "true"
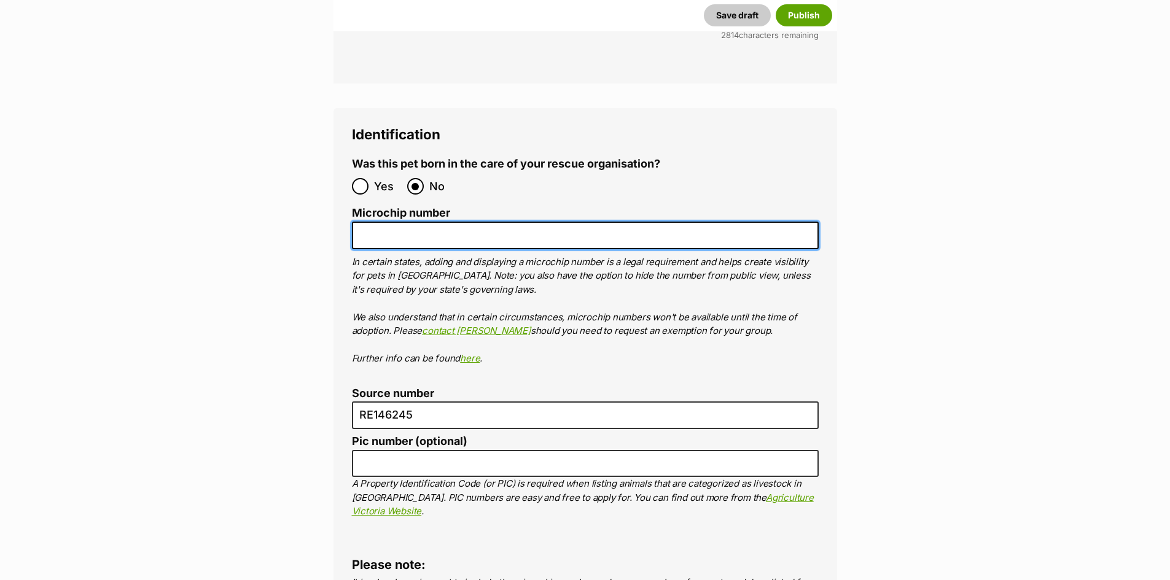
click at [419, 222] on input "Microchip number" at bounding box center [585, 236] width 467 height 28
paste input "956000014804444"
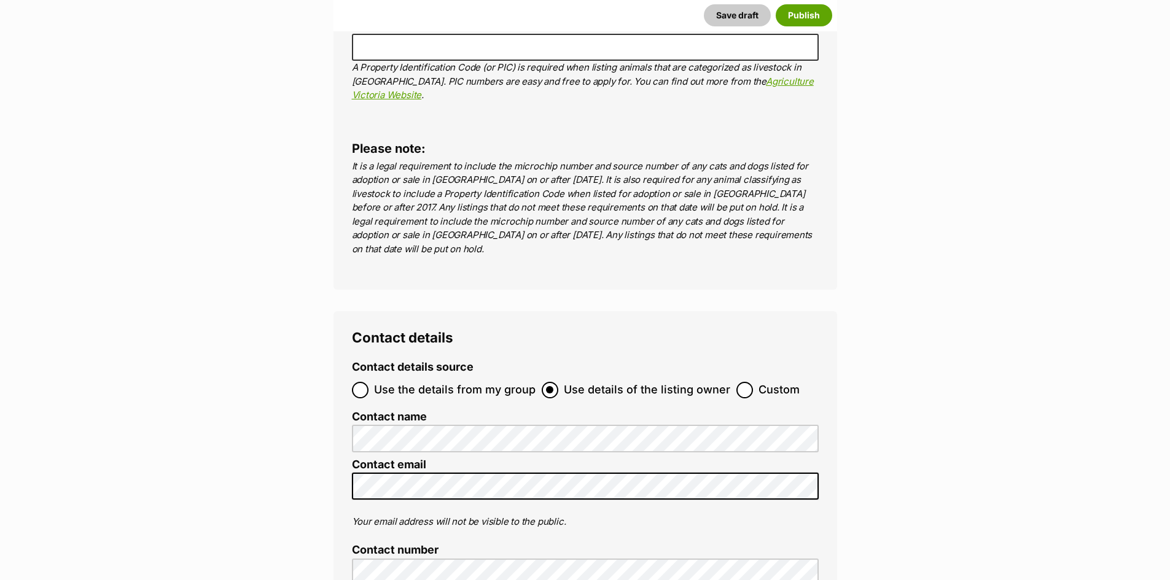
scroll to position [4714, 0]
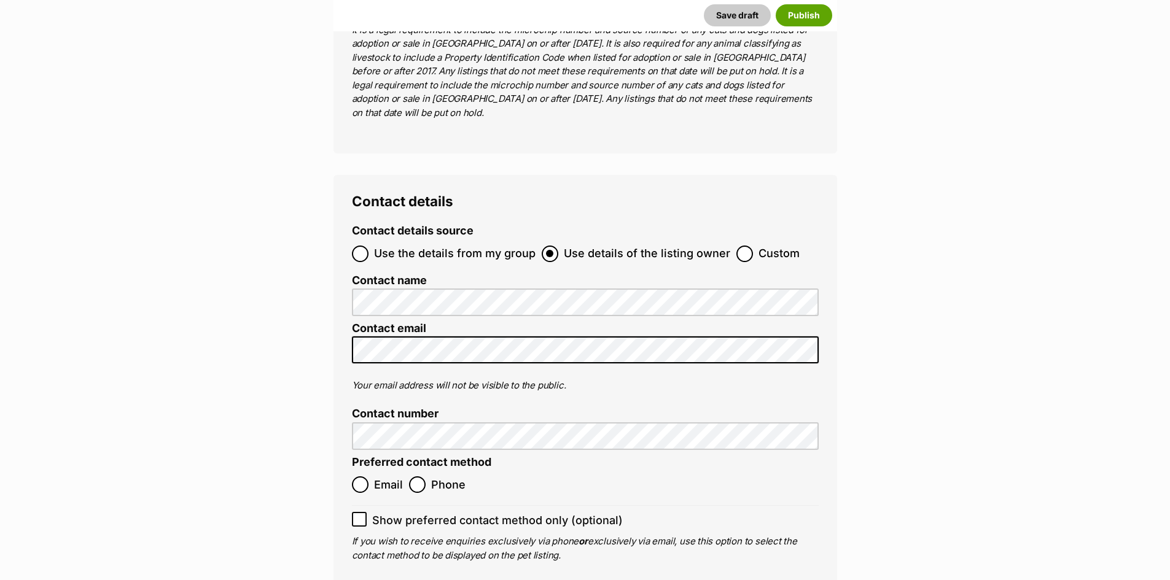
type input "956000014804444"
click at [360, 477] on input "Email" at bounding box center [360, 485] width 17 height 17
radio input "true"
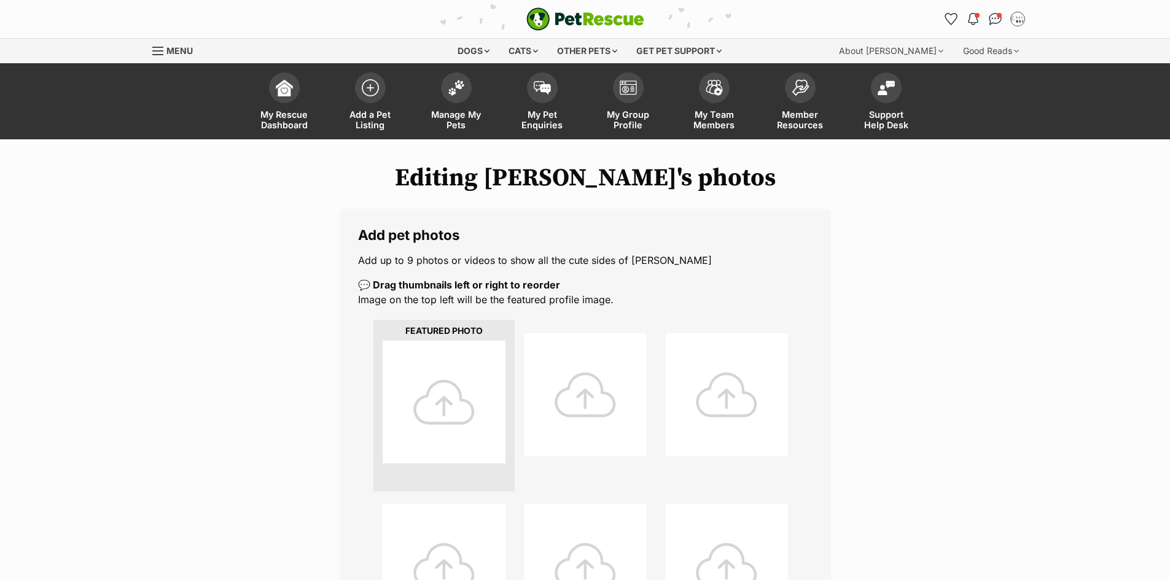
click at [463, 381] on div at bounding box center [444, 402] width 123 height 123
click at [434, 408] on div at bounding box center [444, 402] width 123 height 123
click at [427, 420] on div at bounding box center [444, 402] width 123 height 123
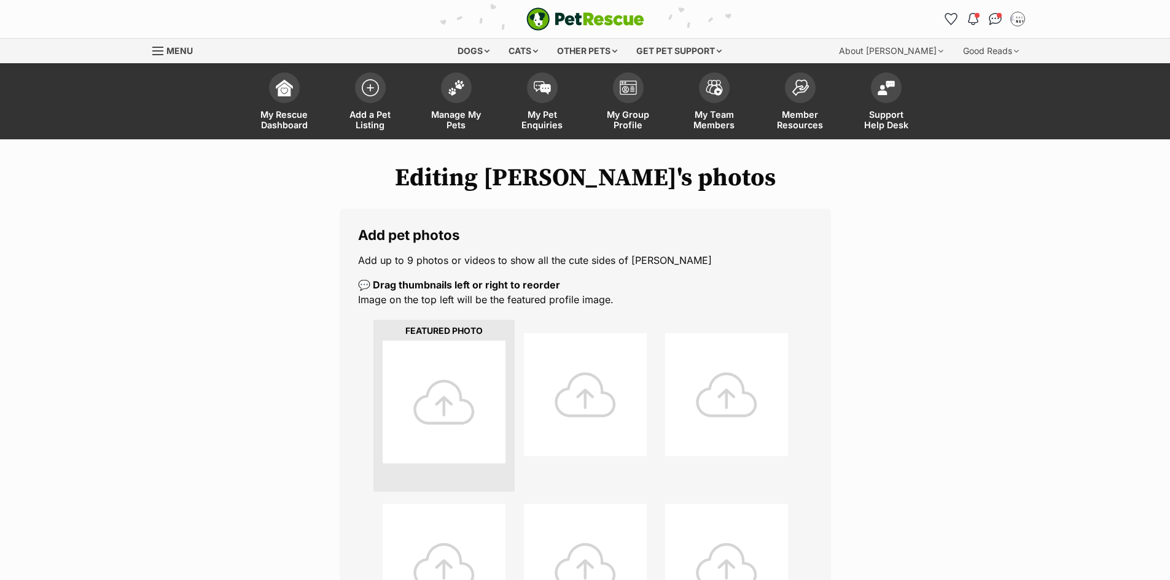
click at [427, 420] on div at bounding box center [444, 402] width 123 height 123
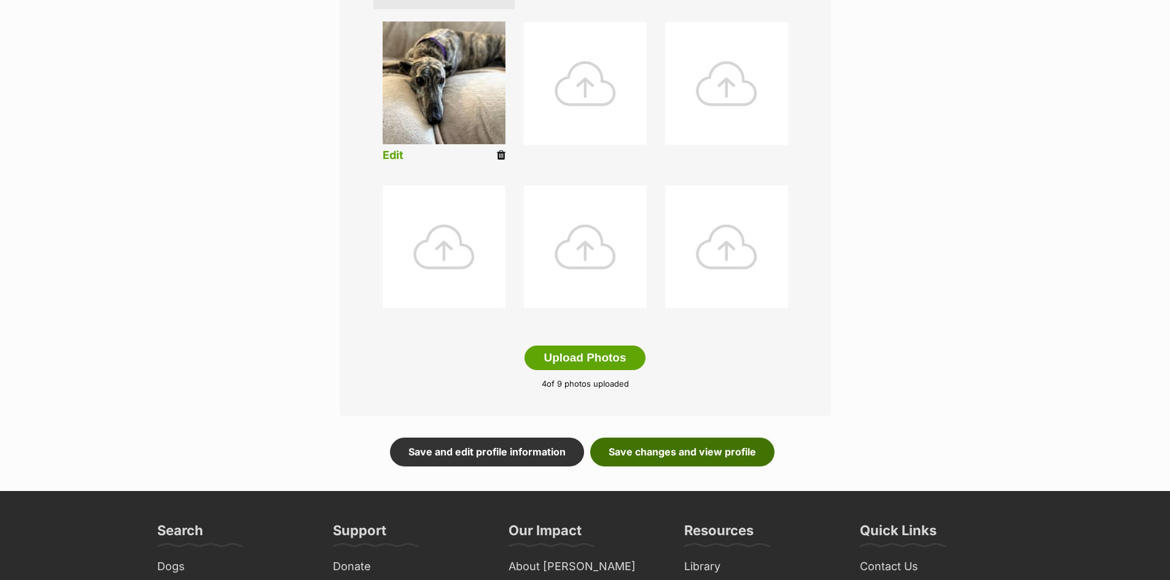
scroll to position [491, 0]
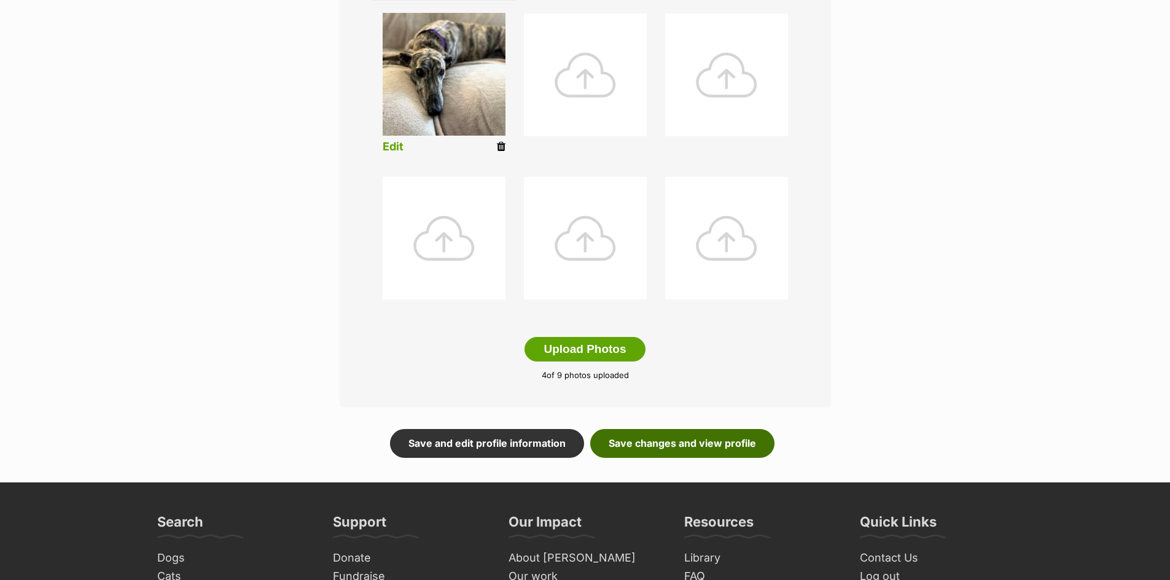
click at [663, 446] on link "Save changes and view profile" at bounding box center [682, 443] width 184 height 28
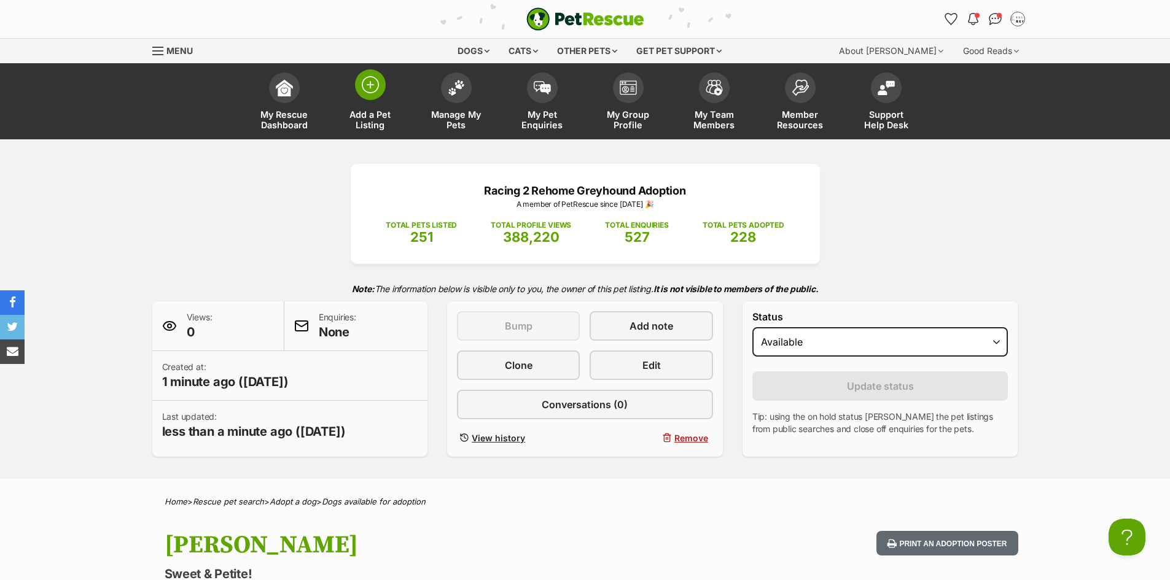
drag, startPoint x: 365, startPoint y: 95, endPoint x: 371, endPoint y: 85, distance: 11.3
click at [365, 95] on span at bounding box center [370, 84] width 31 height 31
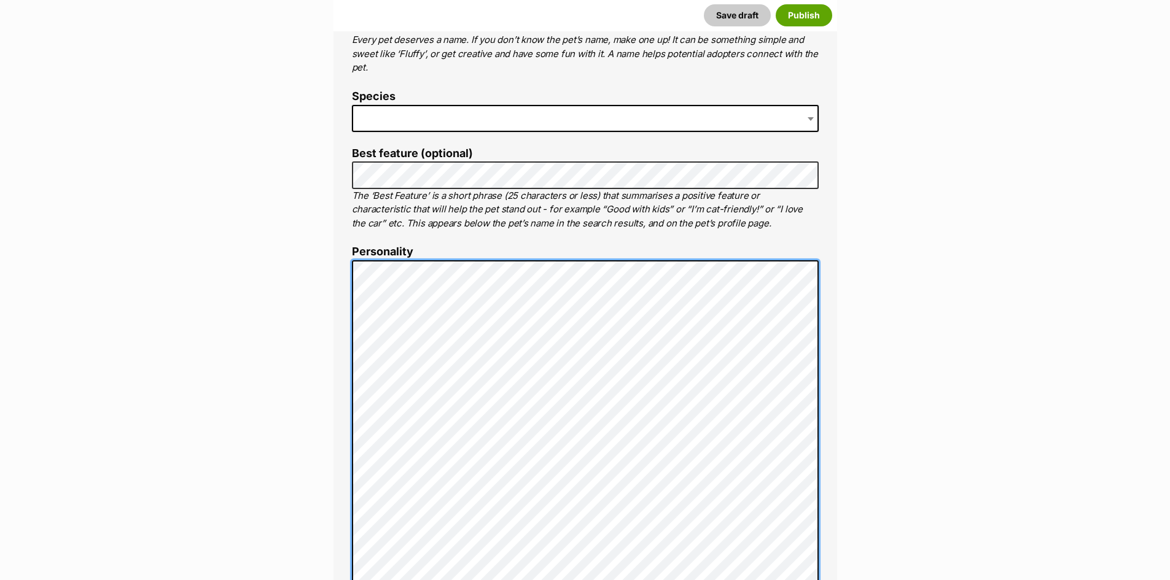
scroll to position [438, 0]
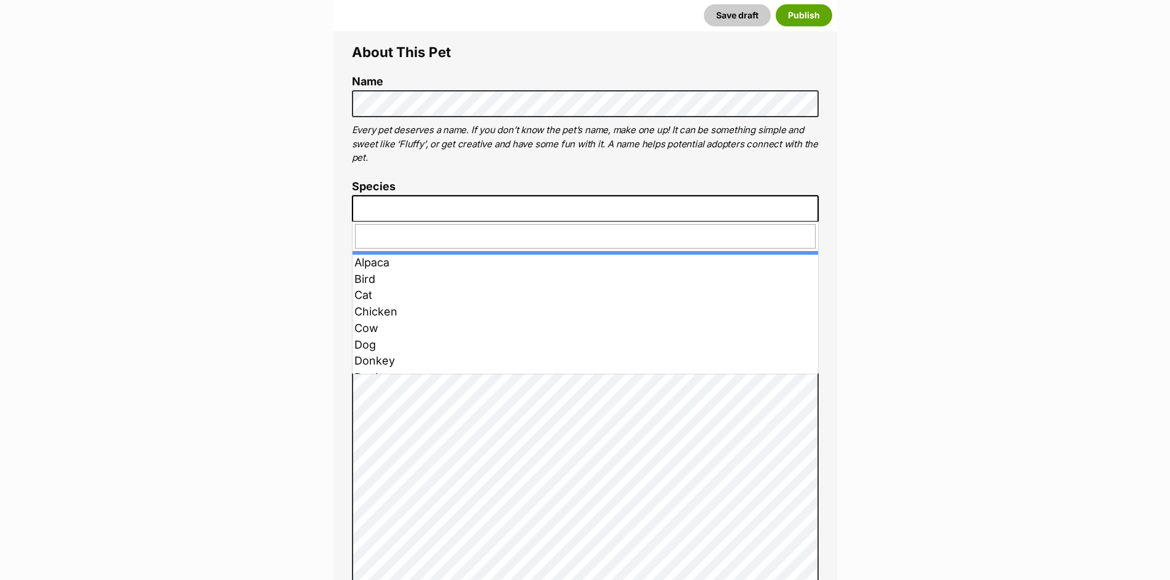
click at [412, 204] on span at bounding box center [585, 208] width 467 height 27
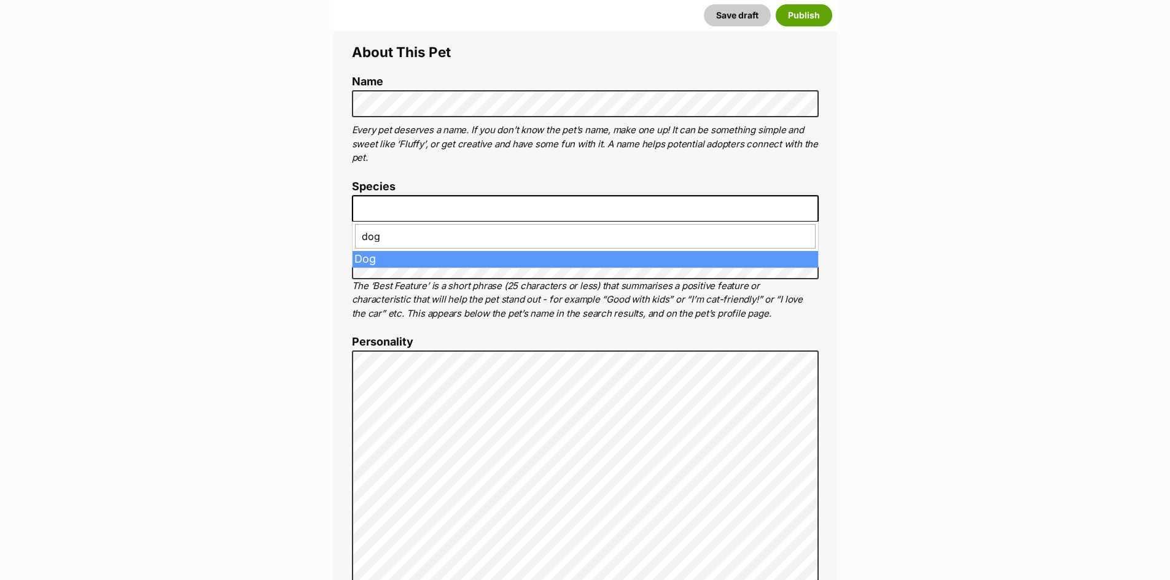
type input "dog"
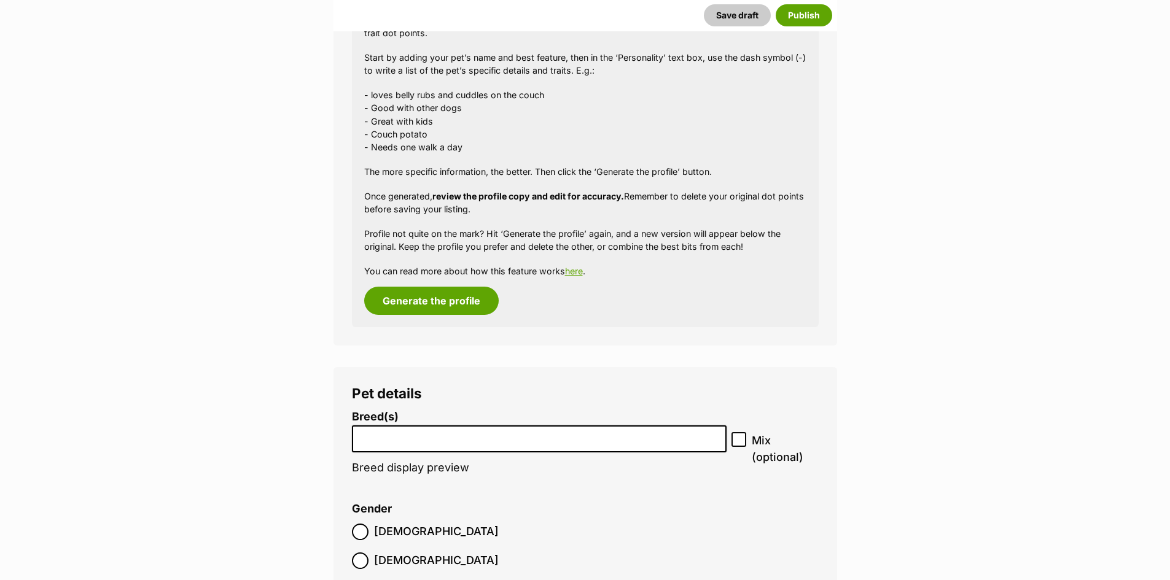
scroll to position [1298, 0]
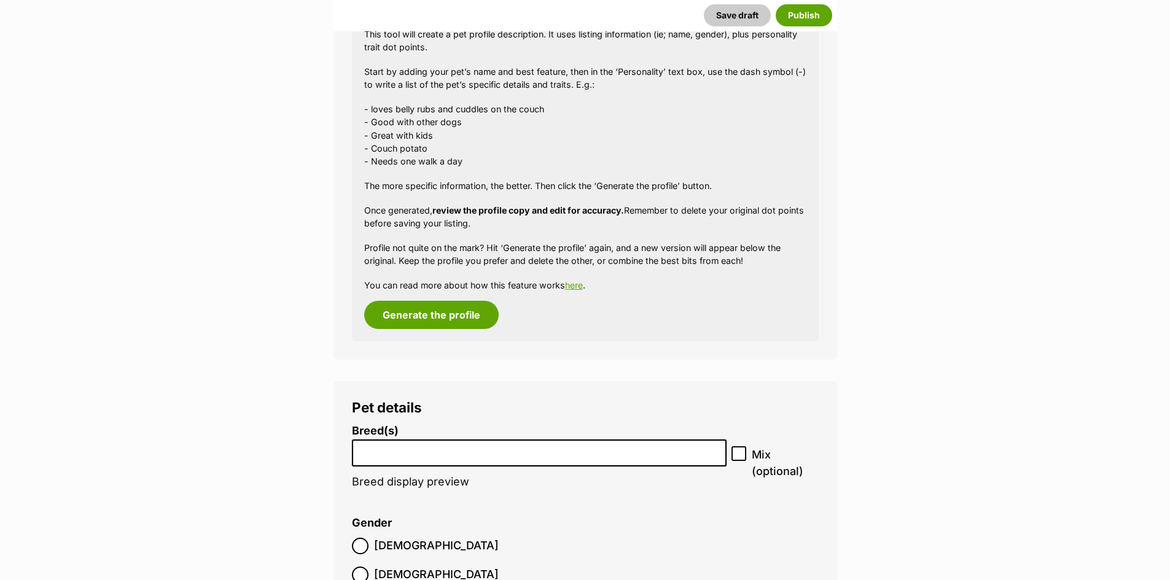
click at [404, 452] on input "search" at bounding box center [539, 450] width 367 height 13
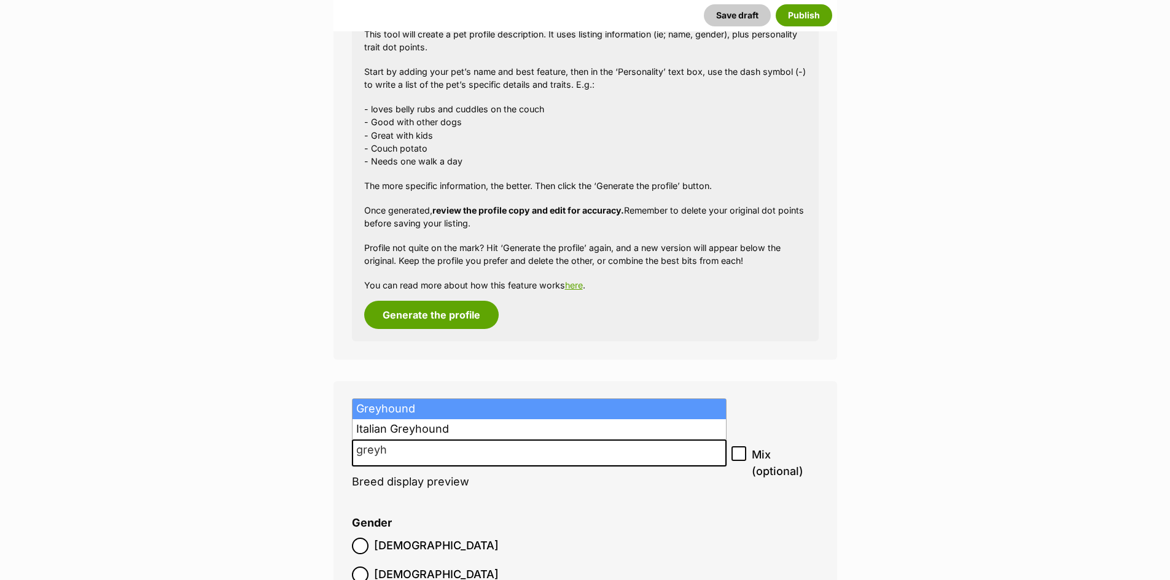
type input "greyh"
select select "101"
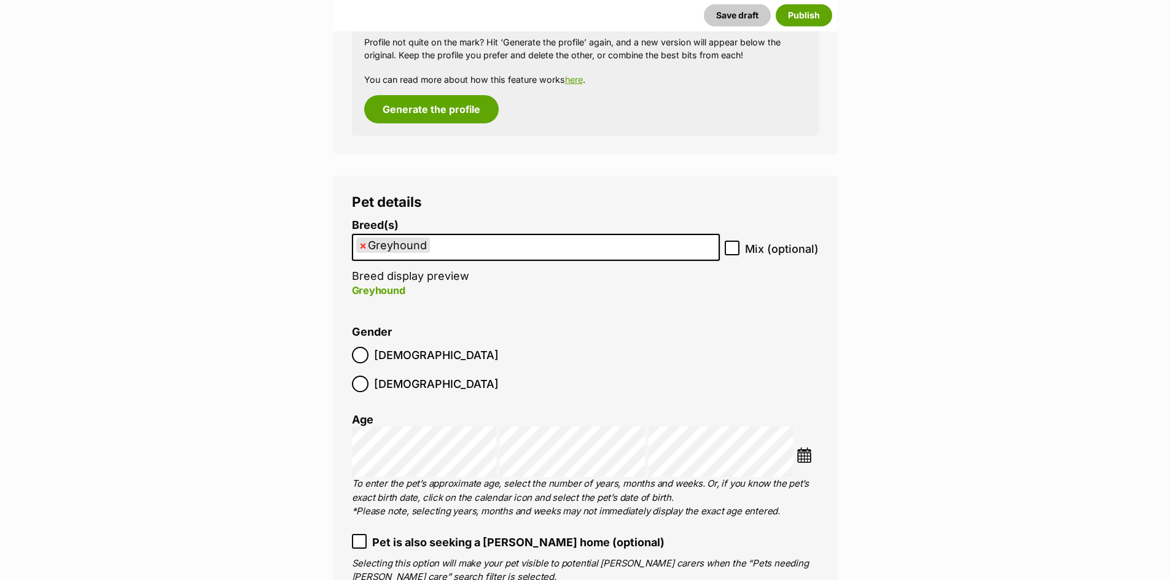
scroll to position [1544, 0]
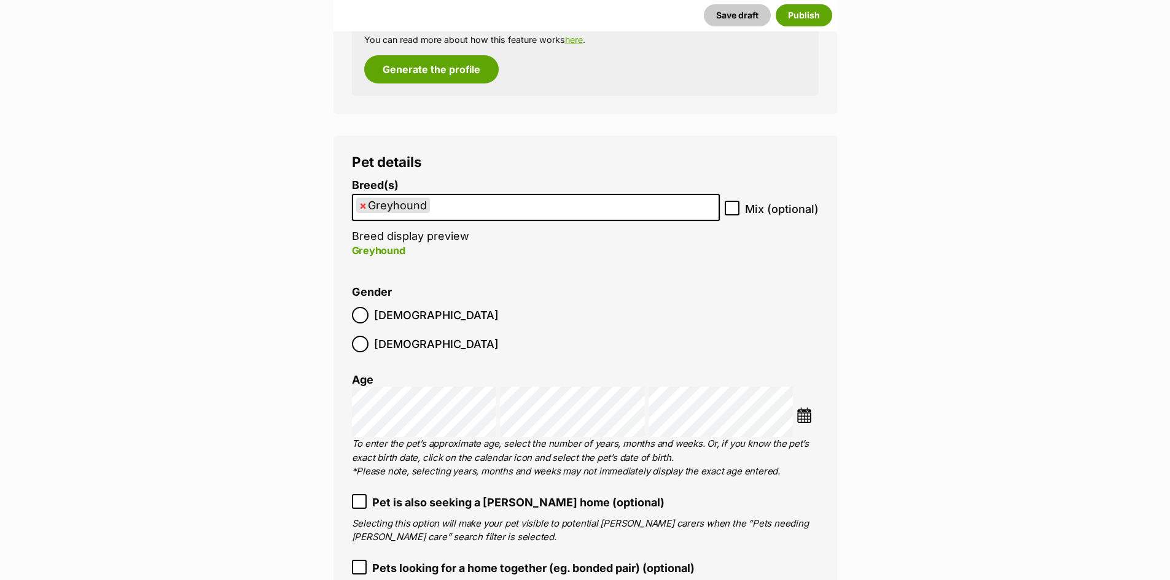
click at [804, 408] on img at bounding box center [804, 415] width 15 height 15
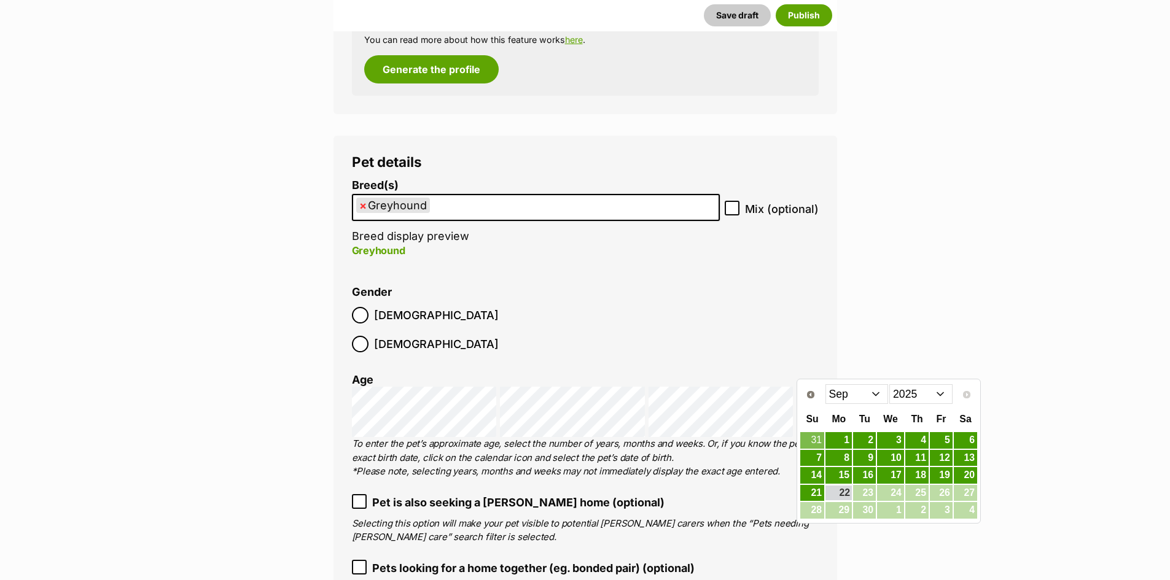
click at [922, 398] on select "2015 2016 2017 2018 2019 2020 2021 2022 2023 2024 2025" at bounding box center [920, 394] width 63 height 20
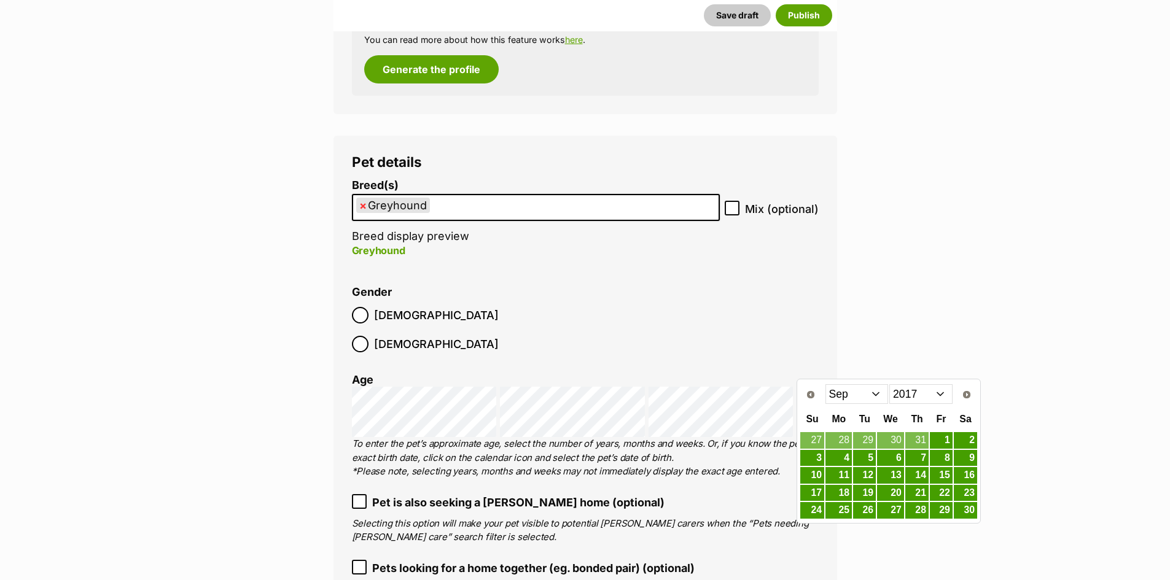
click at [873, 396] on select "Jan Feb Mar Apr May Jun Jul Aug Sep Oct Nov Dec" at bounding box center [856, 394] width 63 height 20
drag, startPoint x: 871, startPoint y: 435, endPoint x: 829, endPoint y: 407, distance: 50.9
click at [871, 435] on link "2" at bounding box center [864, 440] width 23 height 15
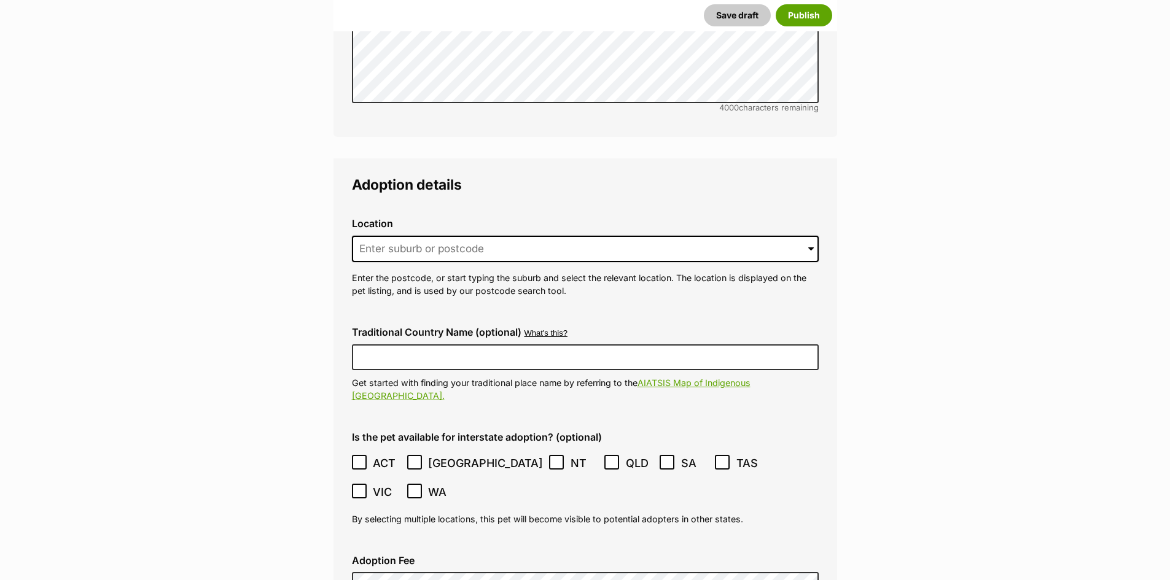
scroll to position [2956, 0]
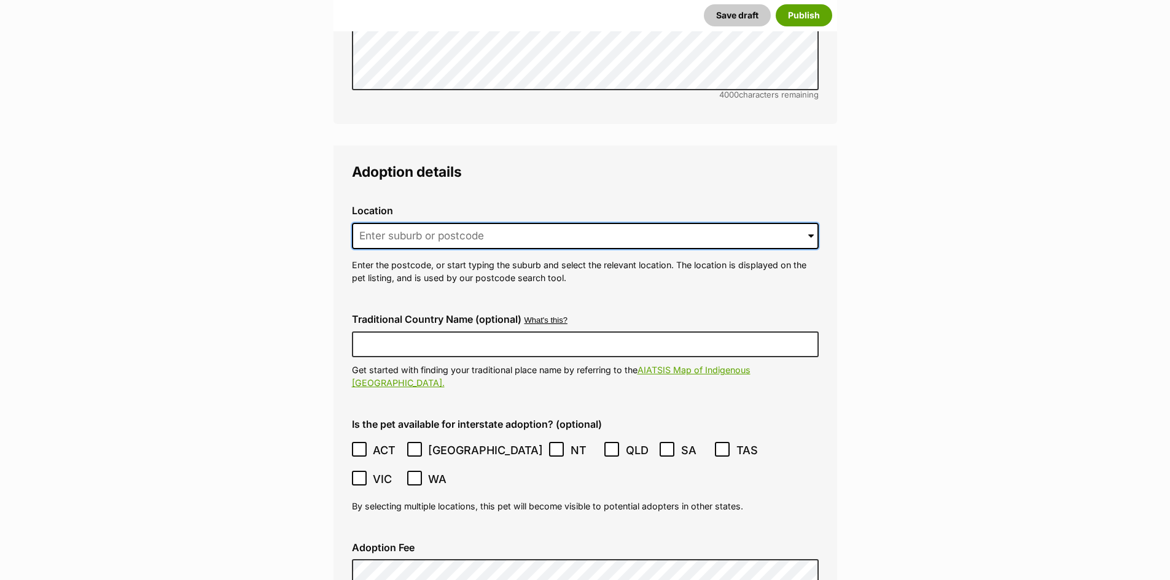
click at [379, 223] on input at bounding box center [585, 236] width 467 height 27
click at [467, 223] on input at bounding box center [585, 236] width 467 height 27
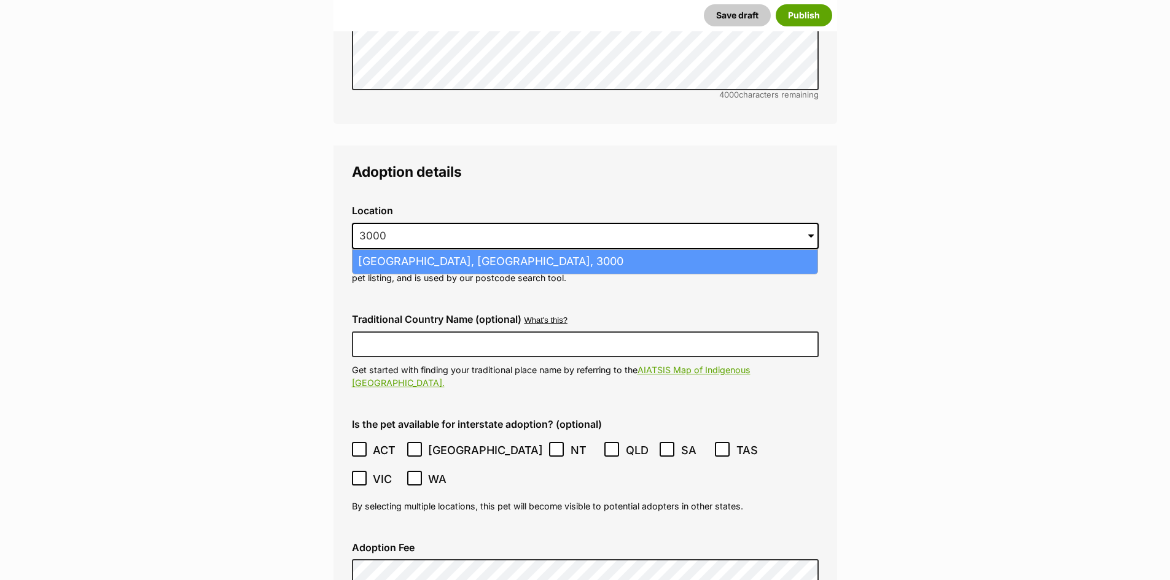
click at [448, 250] on li "Melbourne, Victoria, 3000" at bounding box center [585, 262] width 465 height 24
type input "Melbourne, Victoria, 3000"
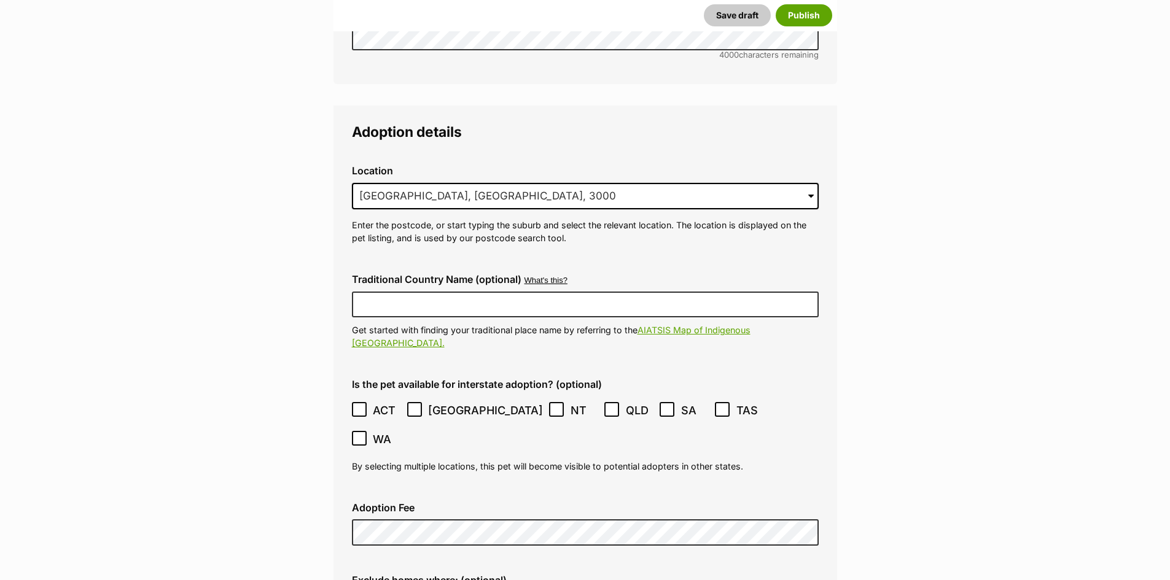
scroll to position [3018, 0]
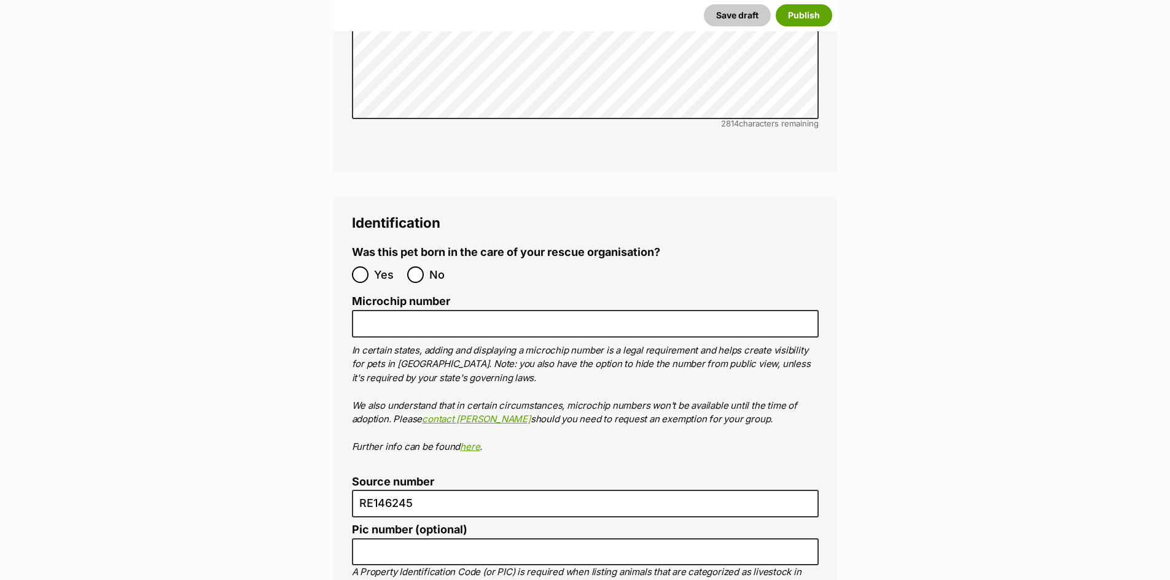
scroll to position [4123, 0]
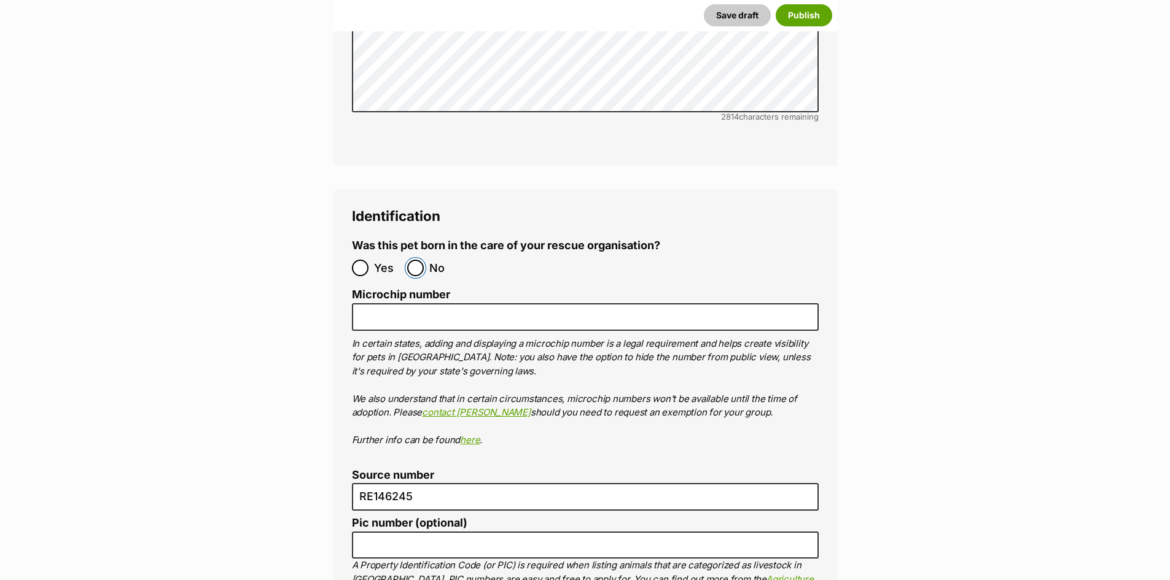
click at [408, 260] on input "No" at bounding box center [415, 268] width 17 height 17
radio input "true"
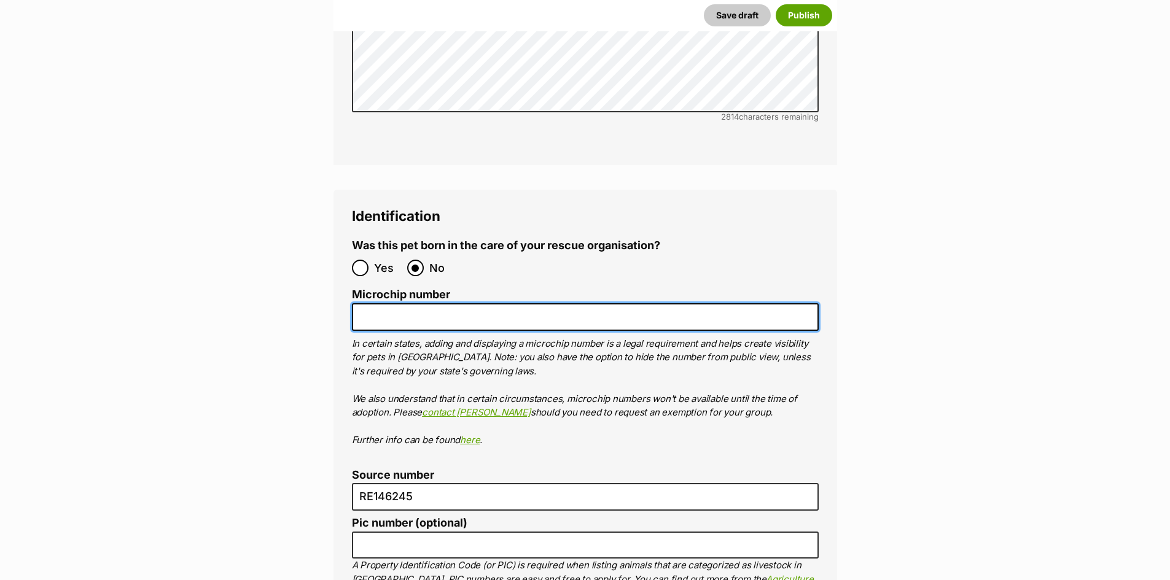
click at [415, 303] on input "Microchip number" at bounding box center [585, 317] width 467 height 28
paste input "956000004879723"
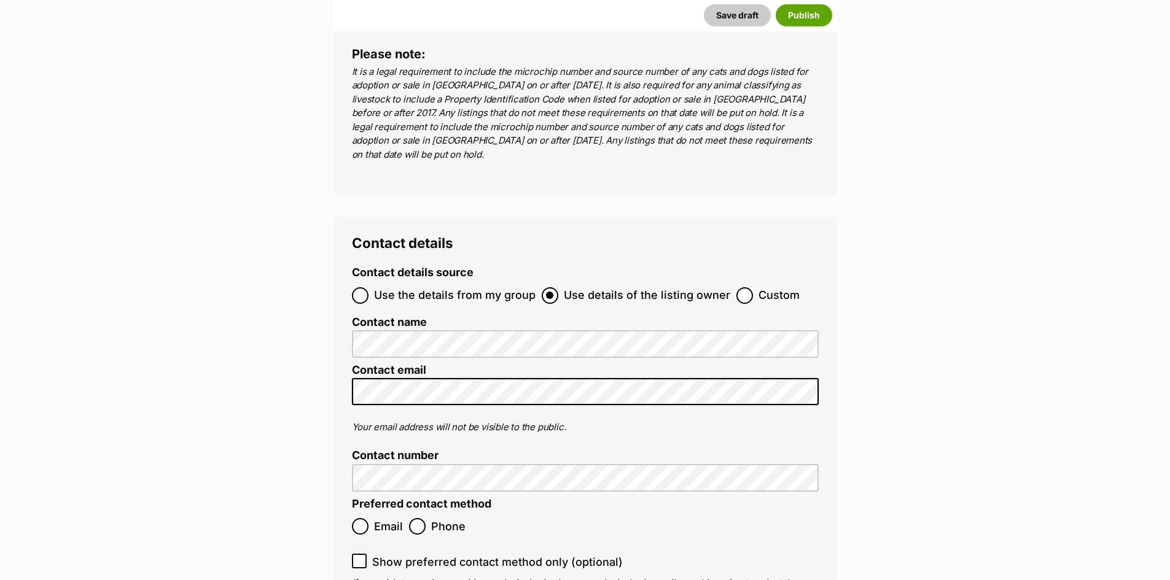
scroll to position [4737, 0]
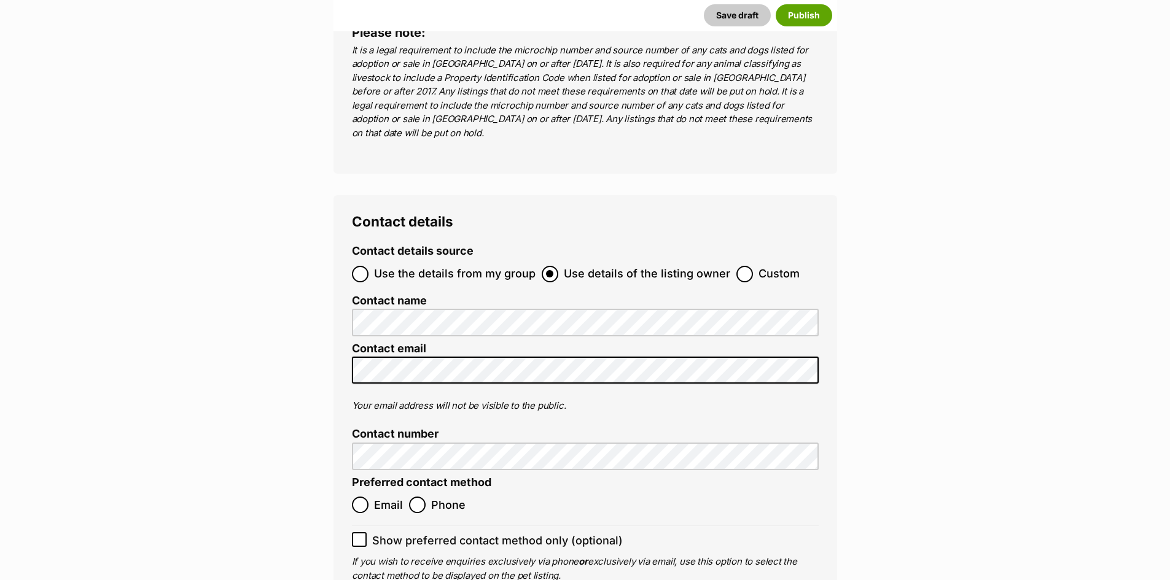
type input "956000004879723"
click at [359, 497] on input "Email" at bounding box center [360, 505] width 17 height 17
radio input "true"
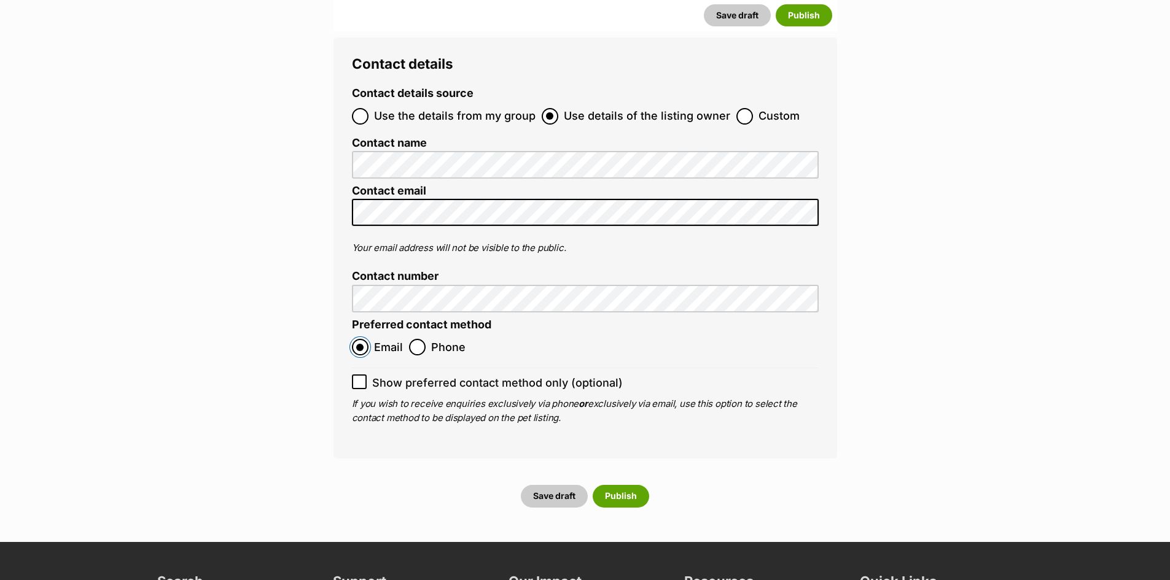
scroll to position [4922, 0]
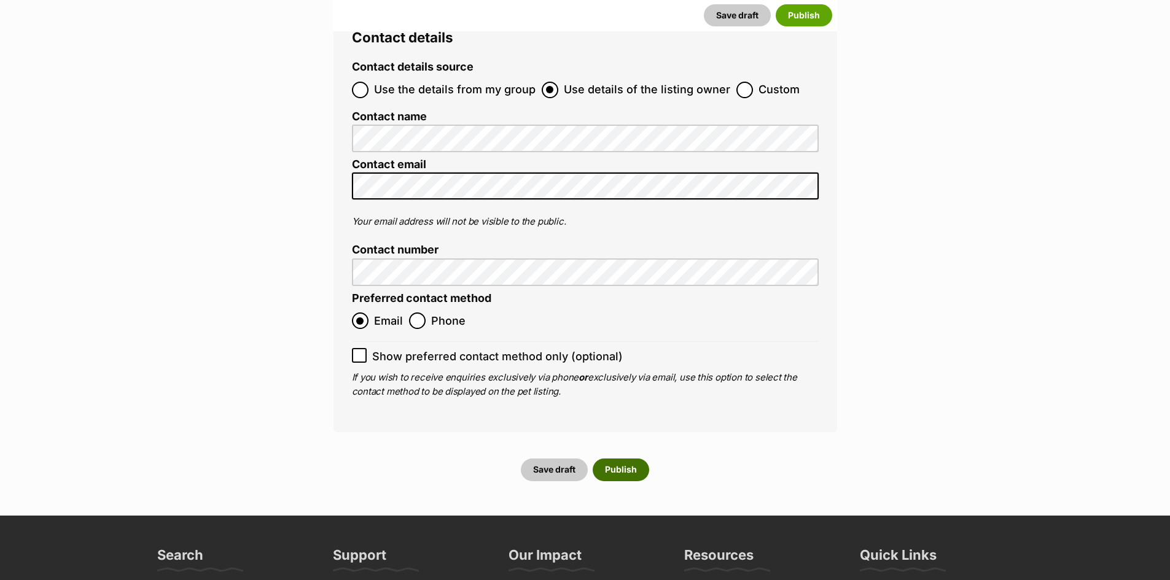
click at [629, 459] on button "Publish" at bounding box center [621, 470] width 57 height 22
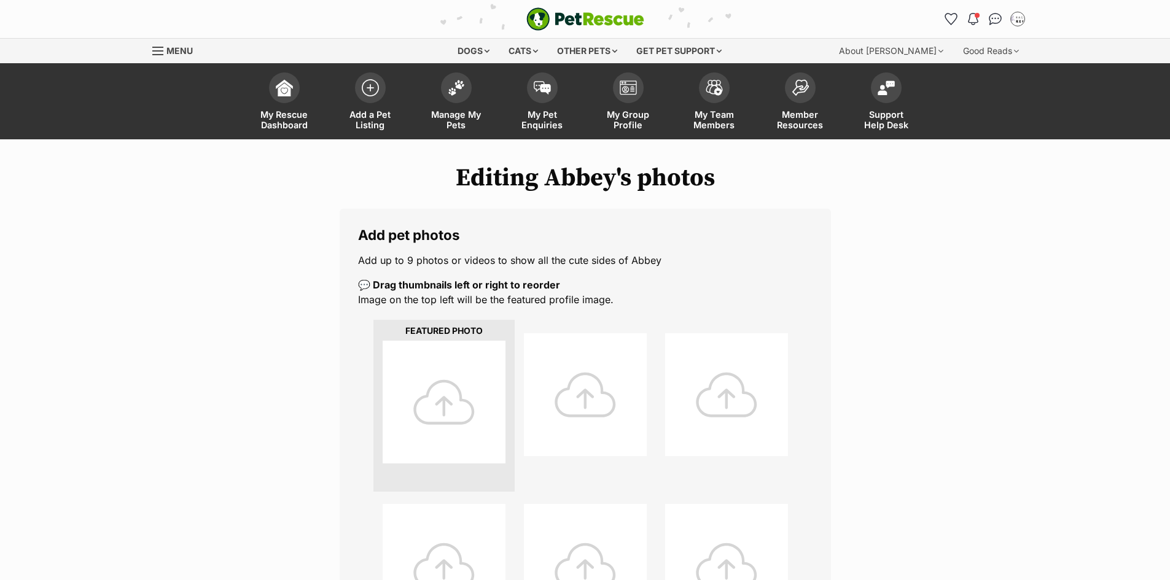
click at [432, 408] on div at bounding box center [444, 402] width 123 height 123
click at [480, 426] on div at bounding box center [444, 402] width 123 height 123
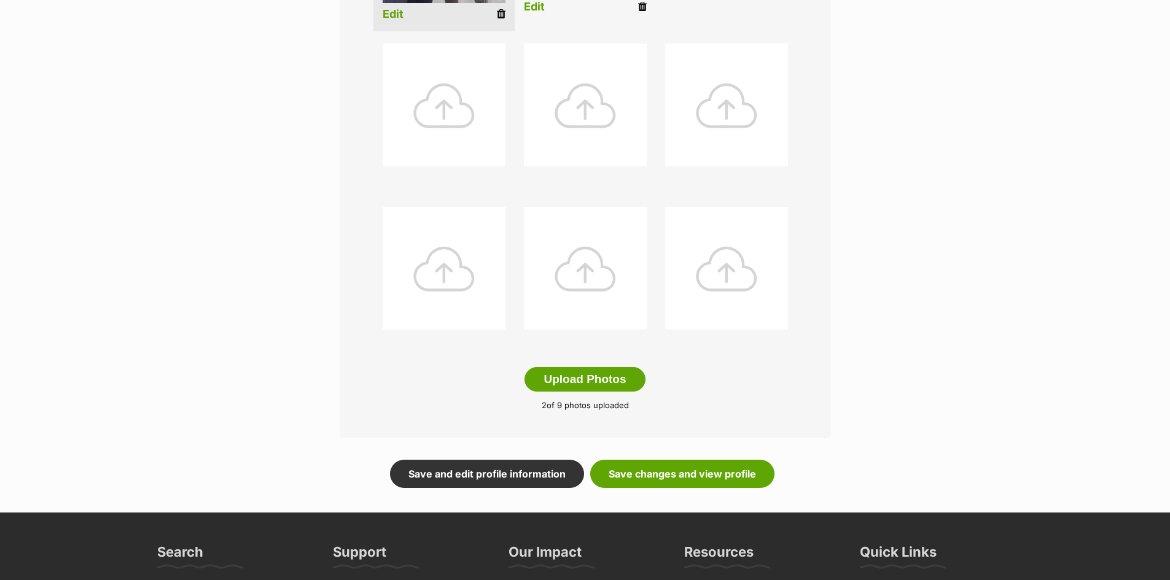
scroll to position [430, 0]
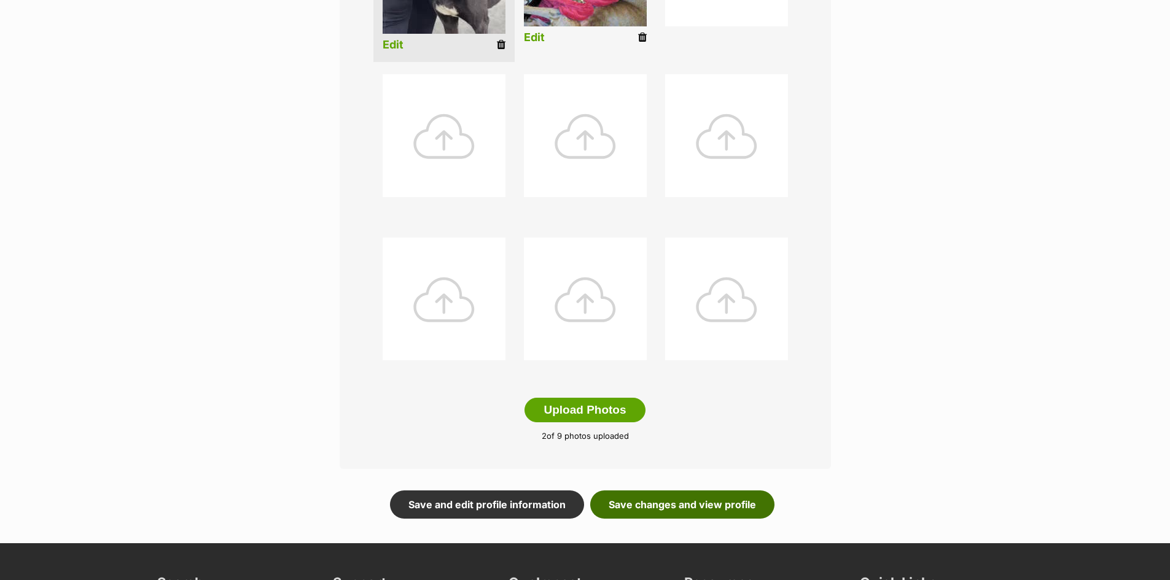
click at [629, 502] on link "Save changes and view profile" at bounding box center [682, 505] width 184 height 28
